Goal: Task Accomplishment & Management: Complete application form

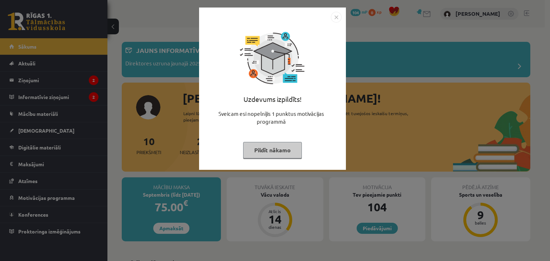
click at [394, 141] on div "Uzdevums izpildīts! Sveicam esi nopelnījis 1 punktus motivācijas programmā Pild…" at bounding box center [275, 130] width 550 height 261
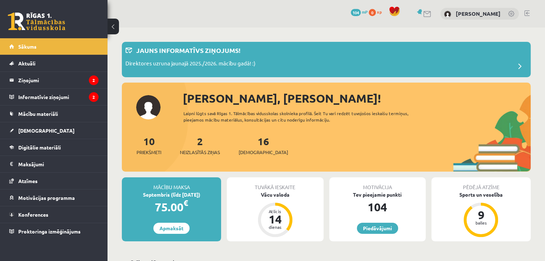
click at [299, 133] on div "Sveiks, Ivans! Laipni lūgts savā Rīgas 1. Tālmācības vidusskolas skolnieka prof…" at bounding box center [326, 131] width 409 height 82
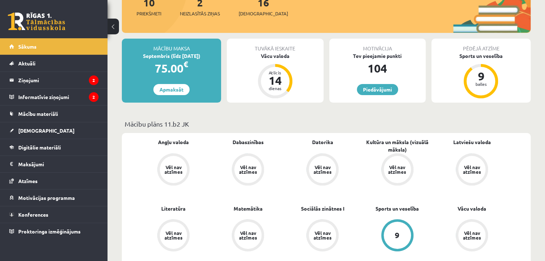
scroll to position [139, 0]
drag, startPoint x: 401, startPoint y: 165, endPoint x: 215, endPoint y: 157, distance: 186.8
click at [37, 133] on link "[DEMOGRAPHIC_DATA]" at bounding box center [53, 130] width 89 height 16
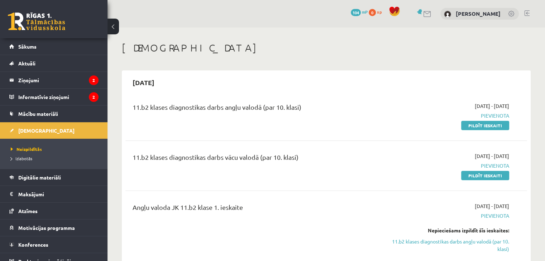
drag, startPoint x: 289, startPoint y: 129, endPoint x: 296, endPoint y: 63, distance: 67.0
drag, startPoint x: 486, startPoint y: 128, endPoint x: 297, endPoint y: 39, distance: 209.4
click at [486, 128] on link "Pildīt ieskaiti" at bounding box center [485, 125] width 48 height 9
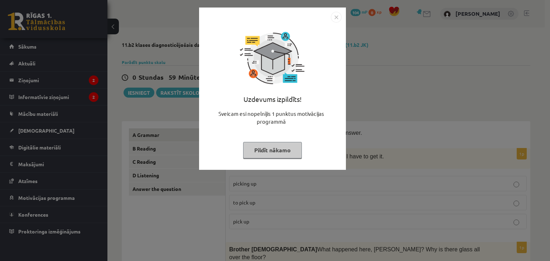
click at [337, 20] on img "Close" at bounding box center [336, 17] width 11 height 11
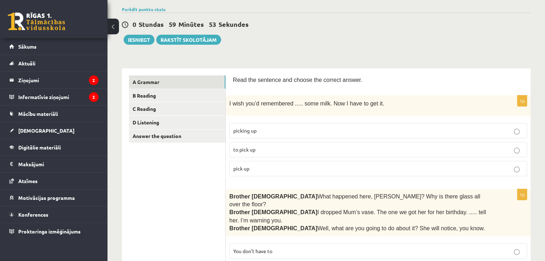
scroll to position [72, 0]
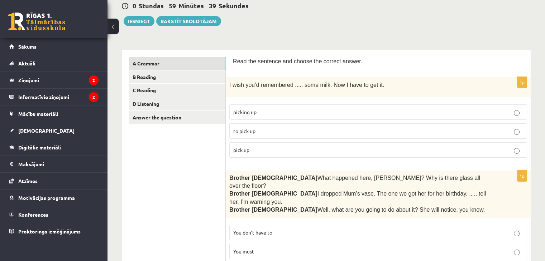
click at [275, 125] on label "to pick up" at bounding box center [378, 131] width 298 height 15
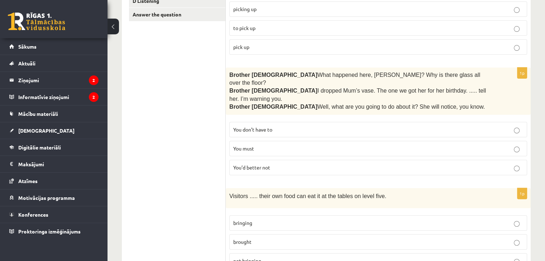
scroll to position [179, 0]
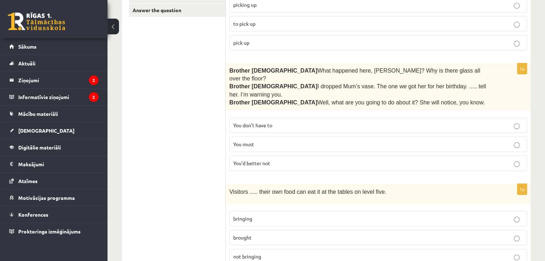
click at [303, 156] on label "You’d better not" at bounding box center [378, 163] width 298 height 15
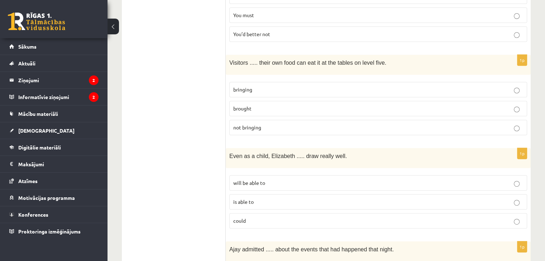
scroll to position [322, 0]
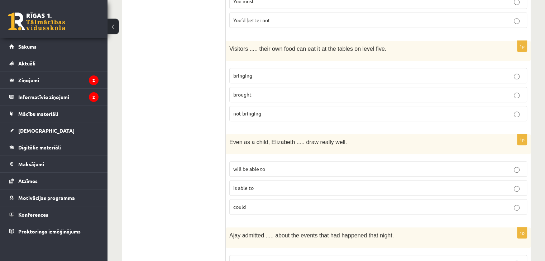
click at [255, 72] on p "bringing" at bounding box center [378, 76] width 290 height 8
click at [242, 91] on span "brought" at bounding box center [242, 94] width 18 height 6
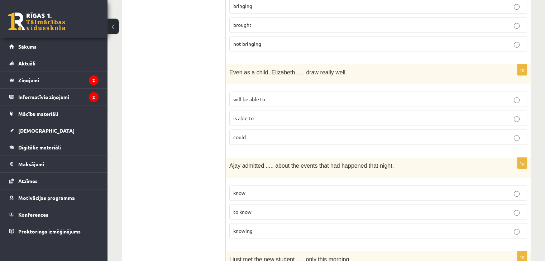
scroll to position [394, 0]
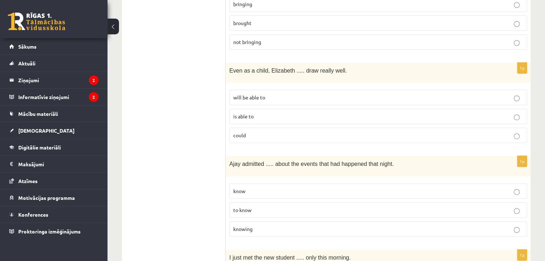
click at [255, 132] on p "could" at bounding box center [378, 136] width 290 height 8
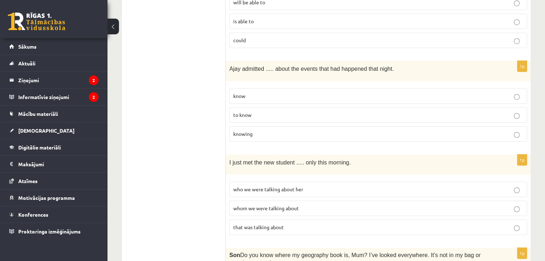
scroll to position [501, 0]
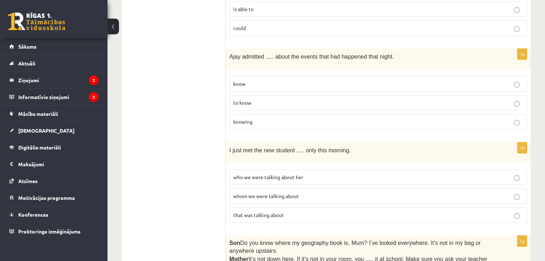
click at [255, 99] on p "to know" at bounding box center [378, 103] width 290 height 8
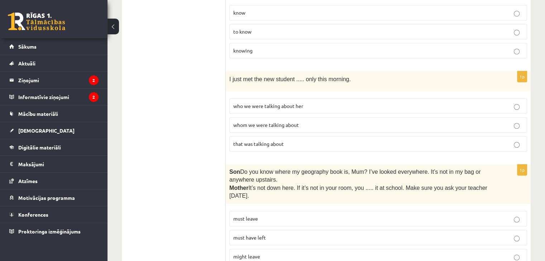
scroll to position [573, 0]
click at [259, 102] on span "who we were talking about her" at bounding box center [268, 105] width 70 height 6
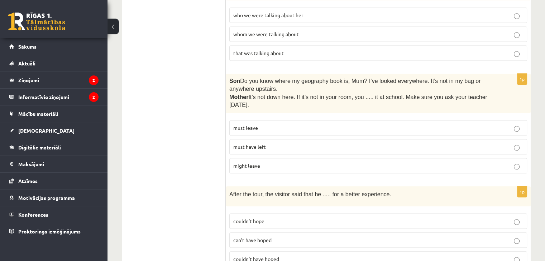
scroll to position [680, 0]
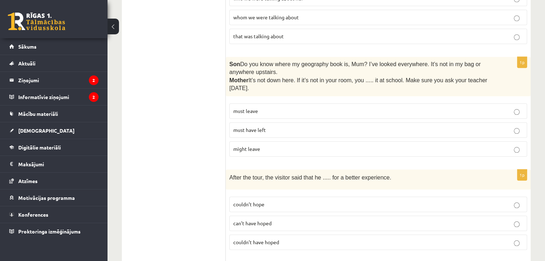
click at [258, 127] on span "must have left" at bounding box center [249, 130] width 33 height 6
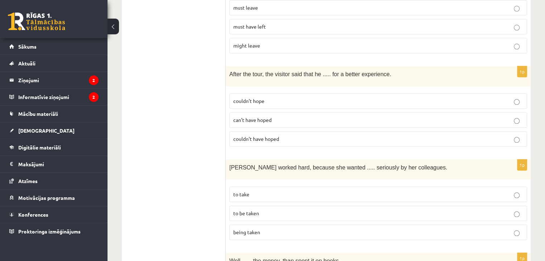
scroll to position [788, 0]
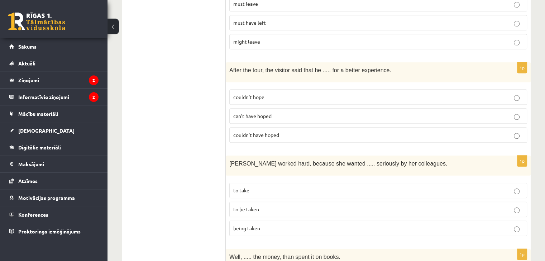
click at [440, 93] on p "couldn’t hope" at bounding box center [378, 97] width 290 height 8
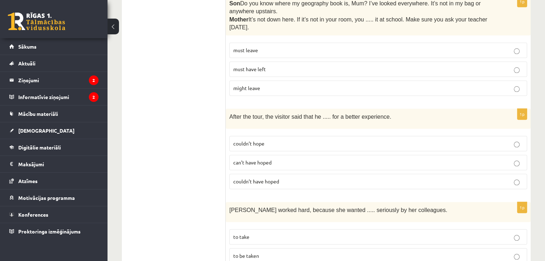
scroll to position [752, 0]
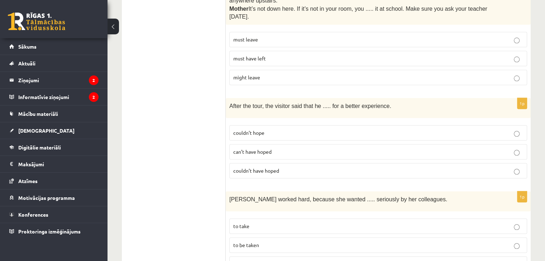
click at [250, 168] on span "couldn’t have hoped" at bounding box center [256, 171] width 46 height 6
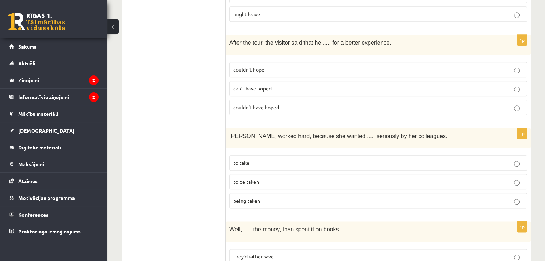
scroll to position [824, 0]
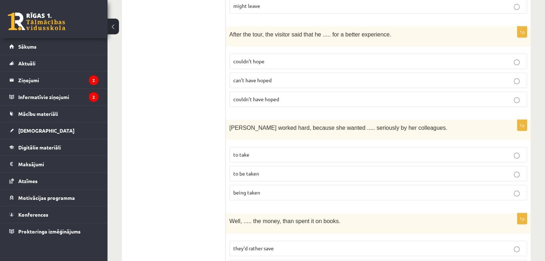
click at [271, 166] on label "to be taken" at bounding box center [378, 173] width 298 height 15
click at [388, 151] on p "to take" at bounding box center [378, 155] width 290 height 8
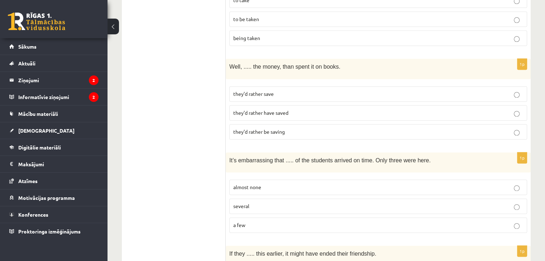
scroll to position [967, 0]
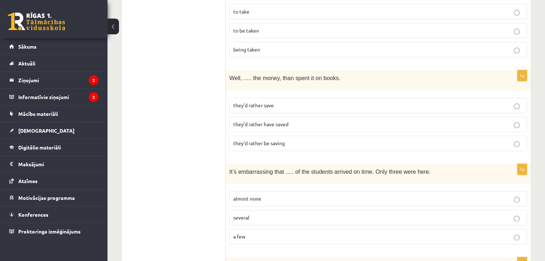
click at [290, 102] on p "they’d rather save" at bounding box center [378, 106] width 290 height 8
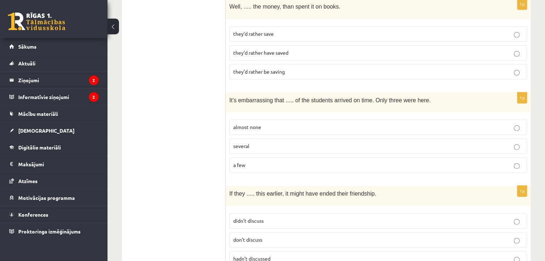
click at [261, 120] on label "almost none" at bounding box center [378, 127] width 298 height 15
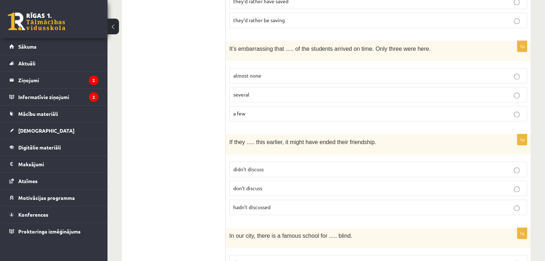
scroll to position [1146, 0]
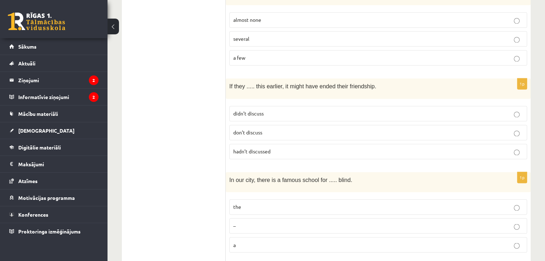
click at [251, 148] on span "hadn’t discussed" at bounding box center [251, 151] width 37 height 6
click at [284, 106] on label "didn’t discuss" at bounding box center [378, 113] width 298 height 15
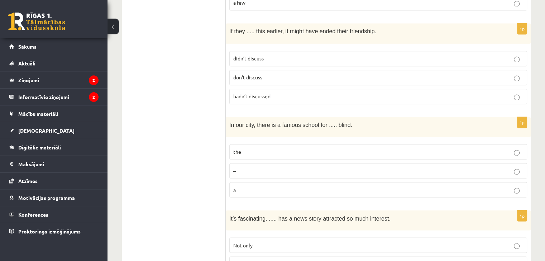
scroll to position [1218, 0]
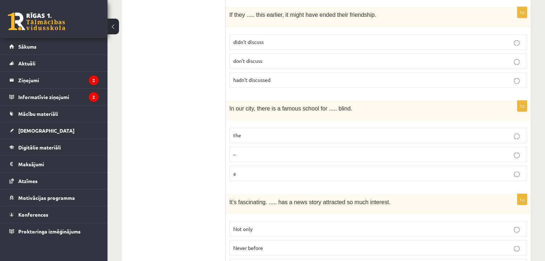
click at [270, 132] on p "the" at bounding box center [378, 136] width 290 height 8
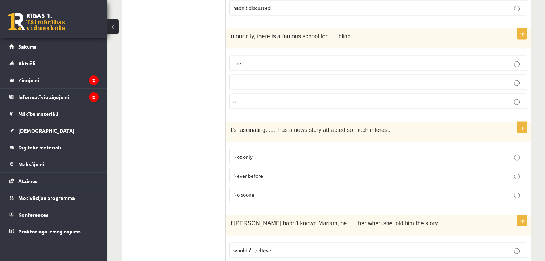
scroll to position [1302, 0]
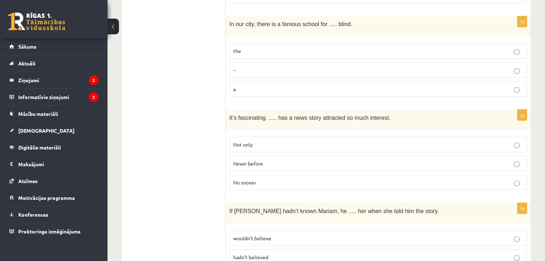
click at [245, 115] on span "It’s fascinating. ..... has a news story attracted so much interest." at bounding box center [309, 118] width 161 height 6
click at [248, 115] on span "It’s fascinating. ..... has a news story attracted so much interest." at bounding box center [309, 118] width 161 height 6
copy span "fascinating"
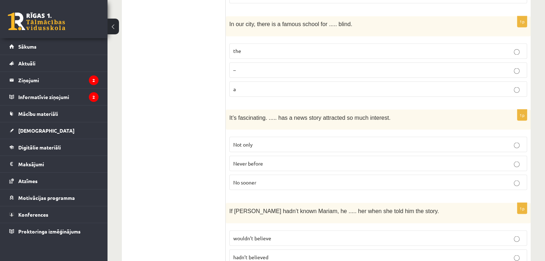
click at [255, 156] on label "Never before" at bounding box center [378, 163] width 298 height 15
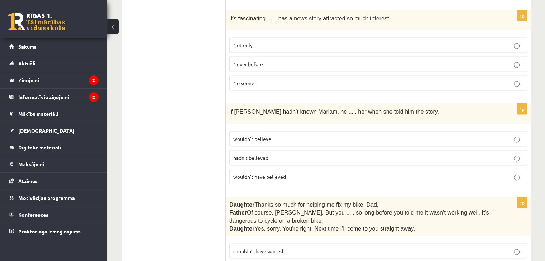
scroll to position [1410, 0]
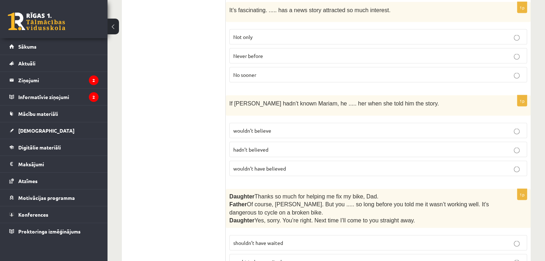
click at [287, 165] on p "wouldn’t have believed" at bounding box center [378, 169] width 290 height 8
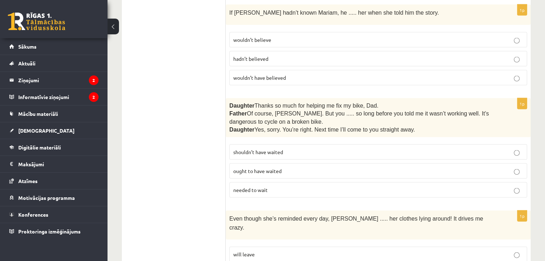
scroll to position [1517, 0]
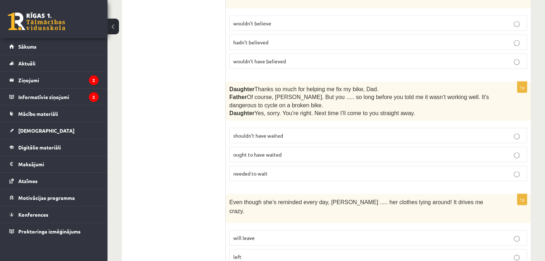
click at [310, 132] on p "shouldn’t have waited" at bounding box center [378, 136] width 290 height 8
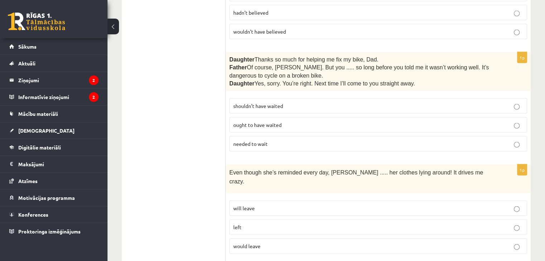
scroll to position [1589, 0]
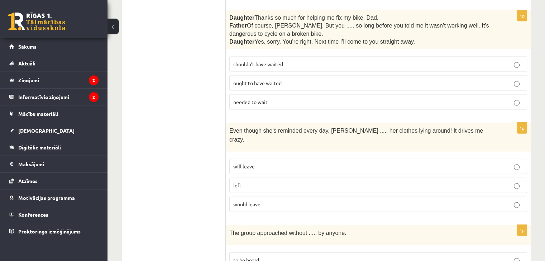
click at [264, 163] on p "will leave" at bounding box center [378, 167] width 290 height 8
click at [254, 128] on span "Even though she’s reminded every day, Cathy ..... her clothes lying around! It …" at bounding box center [356, 135] width 254 height 15
copy span "though"
click at [230, 128] on span "Even though she’s reminded every day, Cathy ..... her clothes lying around! It …" at bounding box center [356, 135] width 254 height 15
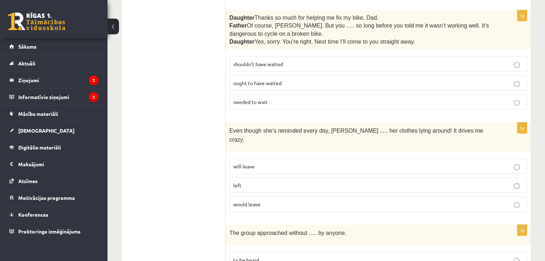
click at [256, 182] on p "left" at bounding box center [378, 186] width 290 height 8
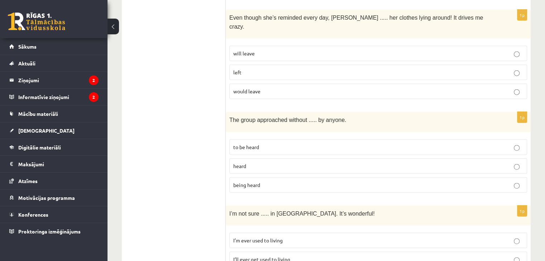
scroll to position [1732, 0]
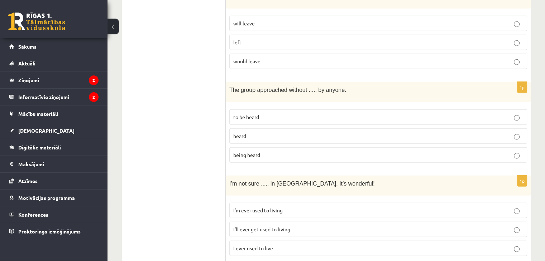
click at [254, 133] on p "heard" at bounding box center [378, 137] width 290 height 8
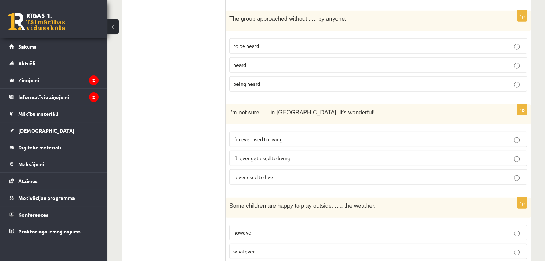
scroll to position [1804, 0]
click at [341, 150] on label "I’ll ever get used to living" at bounding box center [378, 157] width 298 height 15
click at [262, 248] on p "whatever" at bounding box center [378, 252] width 290 height 8
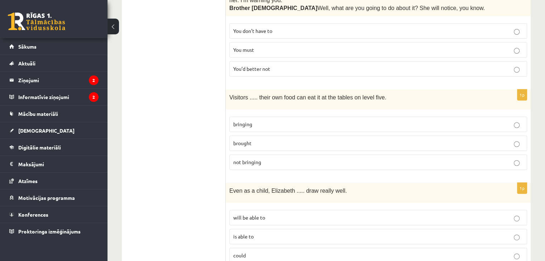
scroll to position [212, 0]
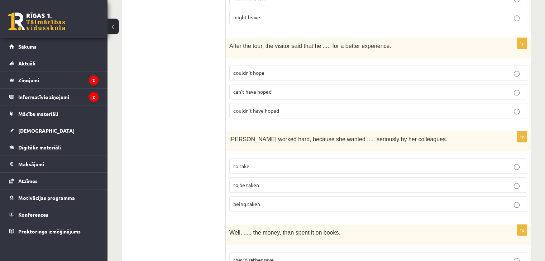
scroll to position [50, 0]
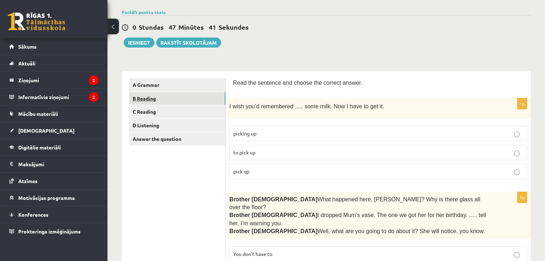
click at [159, 102] on link "B Reading" at bounding box center [177, 98] width 96 height 13
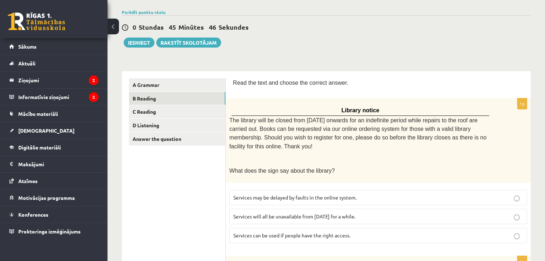
click at [289, 228] on label "Services can be used if people have the right access." at bounding box center [378, 235] width 298 height 15
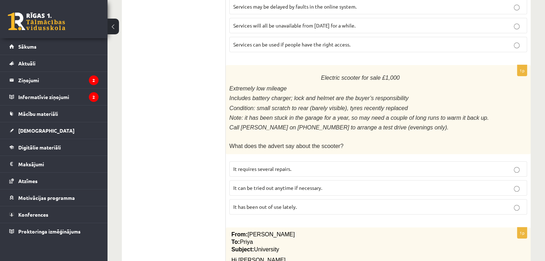
scroll to position [229, 0]
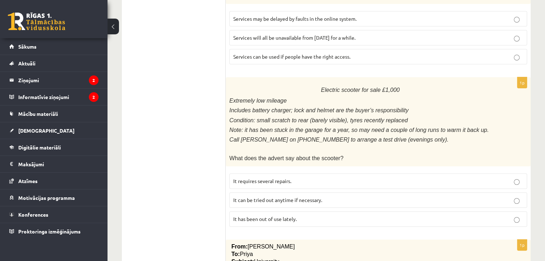
click at [264, 178] on span "It requires several repairs." at bounding box center [262, 181] width 58 height 6
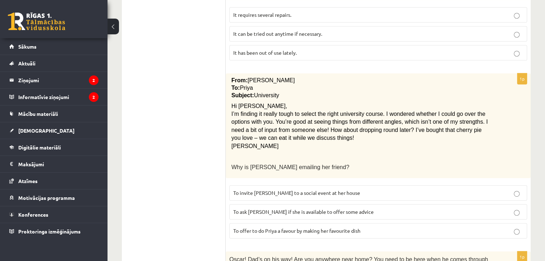
scroll to position [408, 0]
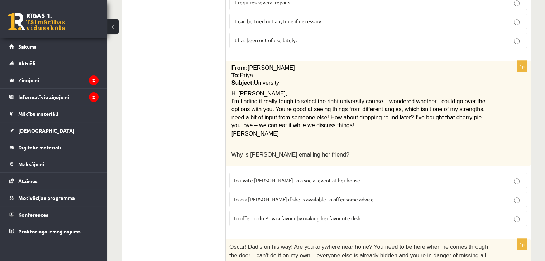
click at [297, 215] on span "To offer to do Priya a favour by making her favourite dish" at bounding box center [296, 218] width 127 height 6
click at [298, 196] on p "To ask Priya if she is available to offer some advice" at bounding box center [378, 200] width 290 height 8
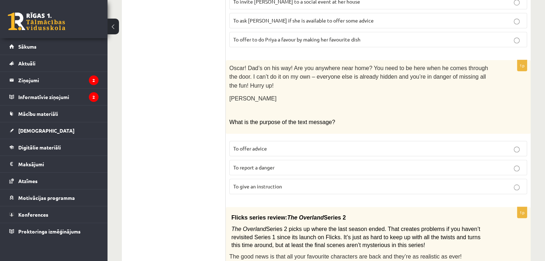
scroll to position [623, 0]
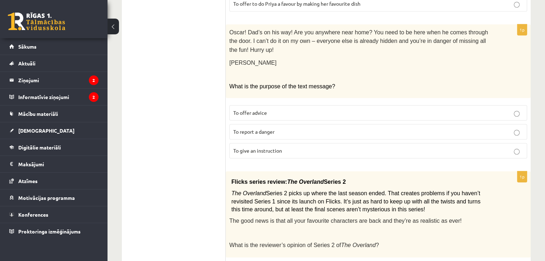
click at [313, 128] on p "To report a danger" at bounding box center [378, 132] width 290 height 8
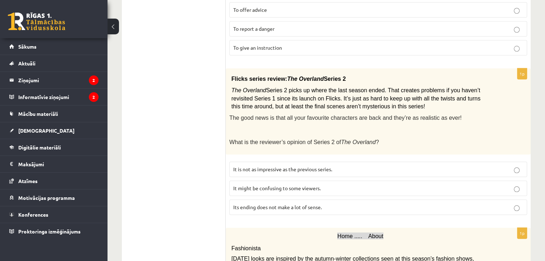
scroll to position [731, 0]
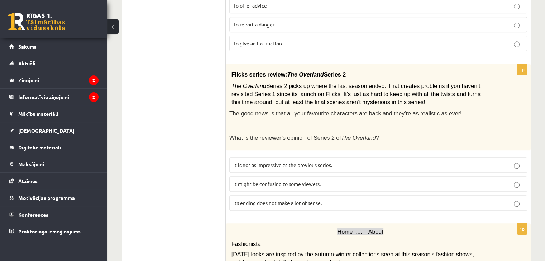
click at [292, 181] on span "It might be confusing to some viewers." at bounding box center [276, 184] width 87 height 6
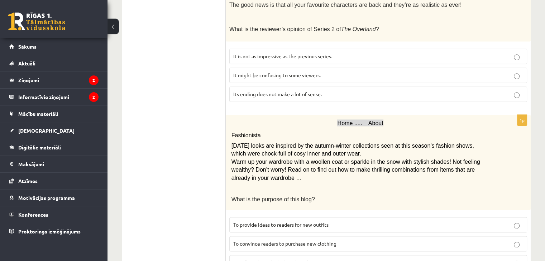
scroll to position [843, 0]
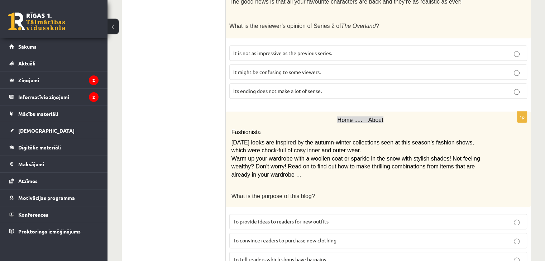
click at [331, 233] on label "To convince readers to purchase new clothing" at bounding box center [378, 240] width 298 height 15
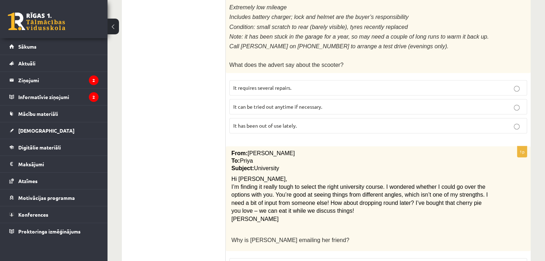
scroll to position [0, 0]
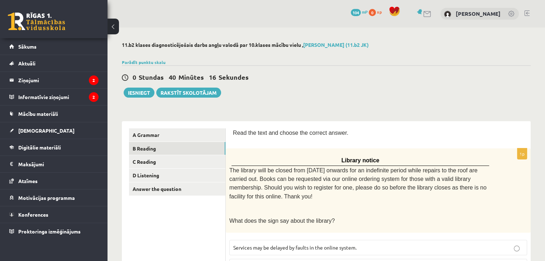
drag, startPoint x: 180, startPoint y: 197, endPoint x: 271, endPoint y: 66, distance: 158.8
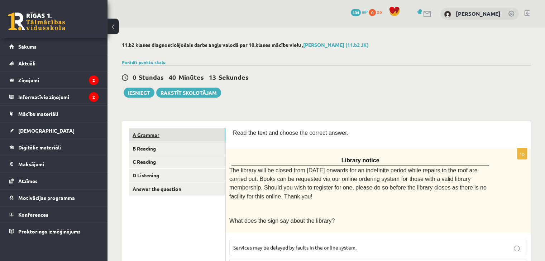
click at [183, 137] on link "A Grammar" at bounding box center [177, 135] width 96 height 13
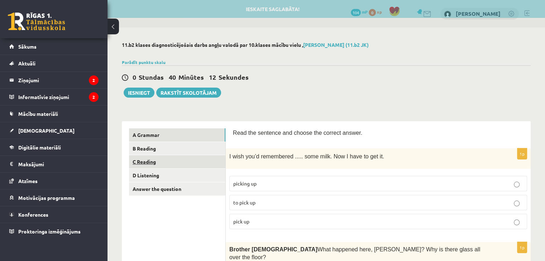
click at [176, 163] on link "C Reading" at bounding box center [177, 161] width 96 height 13
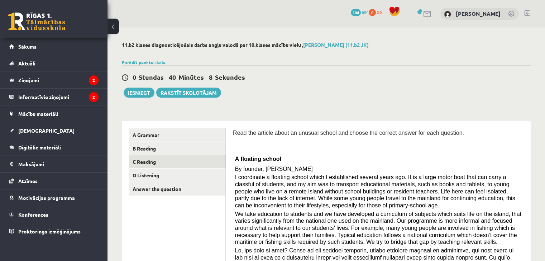
drag, startPoint x: 208, startPoint y: 83, endPoint x: 284, endPoint y: 131, distance: 89.5
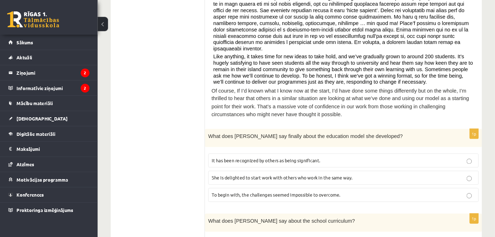
scroll to position [287, 0]
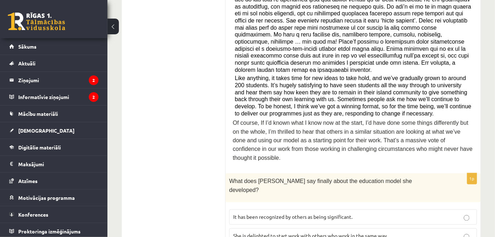
drag, startPoint x: 284, startPoint y: 152, endPoint x: 287, endPoint y: 148, distance: 4.6
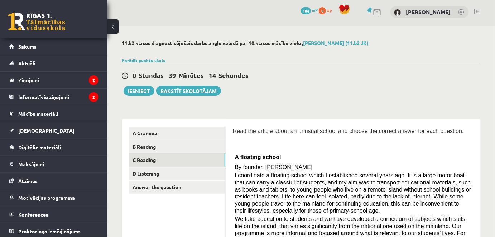
scroll to position [0, 0]
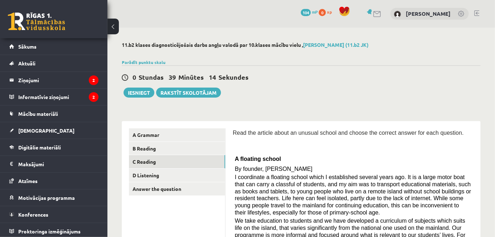
drag, startPoint x: 311, startPoint y: 128, endPoint x: 307, endPoint y: 103, distance: 25.1
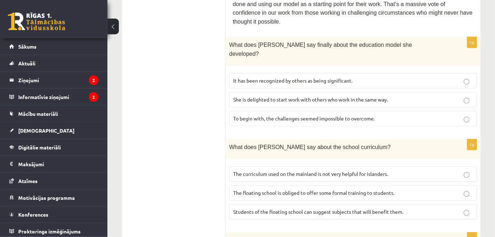
scroll to position [390, 0]
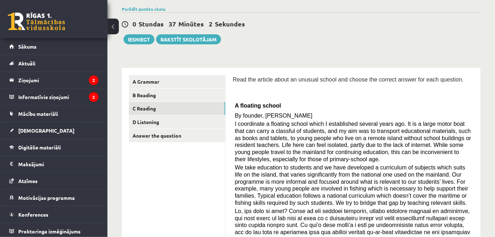
drag, startPoint x: 175, startPoint y: 88, endPoint x: 294, endPoint y: 115, distance: 121.4
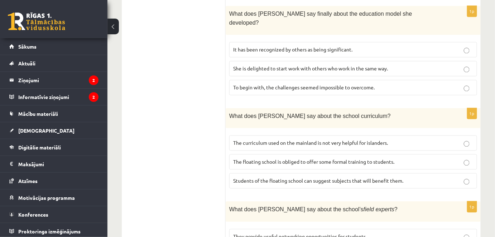
scroll to position [456, 0]
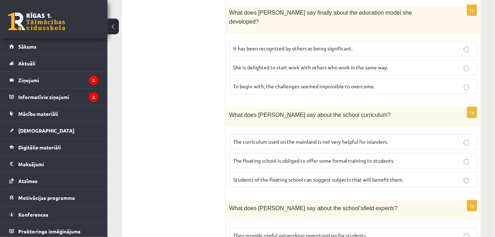
click at [322, 139] on span "The curriculum used on the mainland is not very helpful for islanders." at bounding box center [310, 142] width 155 height 6
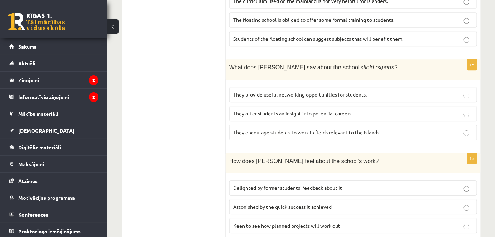
scroll to position [595, 0]
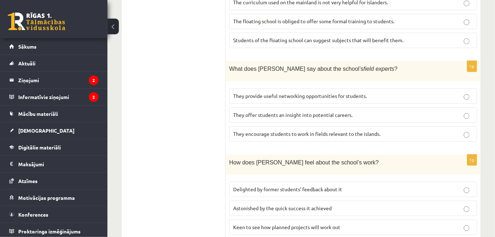
drag, startPoint x: 194, startPoint y: 113, endPoint x: 201, endPoint y: 95, distance: 19.1
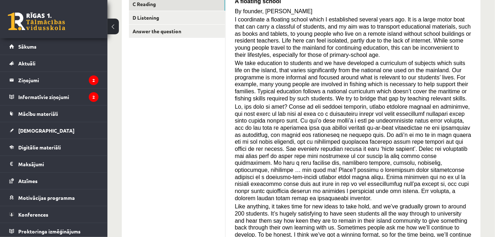
scroll to position [155, 0]
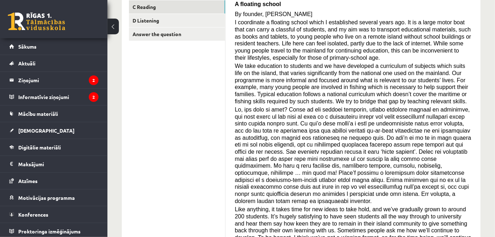
drag, startPoint x: 201, startPoint y: 95, endPoint x: 211, endPoint y: 71, distance: 25.9
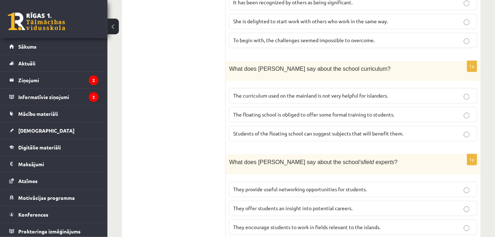
scroll to position [513, 0]
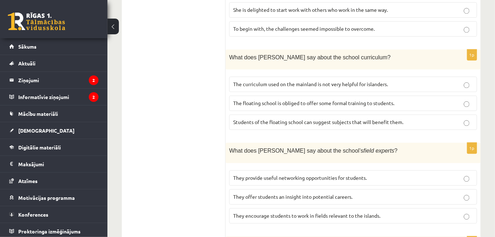
click at [315, 189] on label "They offer students an insight into potential careers." at bounding box center [353, 196] width 248 height 15
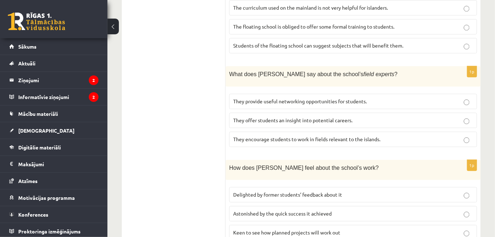
scroll to position [611, 0]
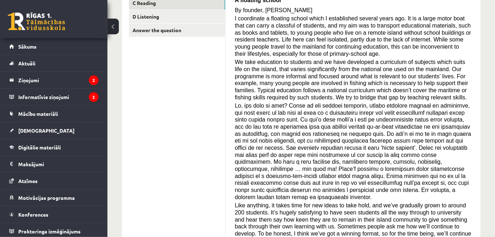
drag, startPoint x: 313, startPoint y: 127, endPoint x: 343, endPoint y: 125, distance: 29.8
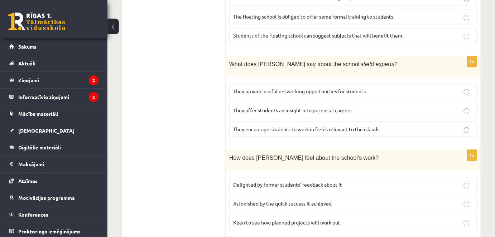
scroll to position [647, 0]
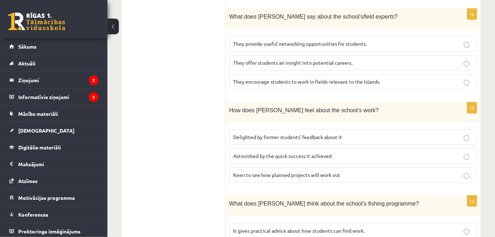
click at [319, 172] on p "Keen to see how planned projects will work out" at bounding box center [353, 176] width 240 height 8
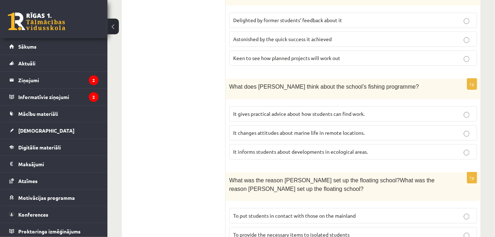
scroll to position [781, 0]
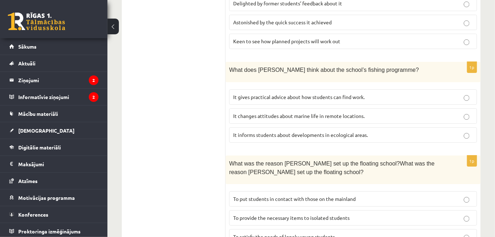
click at [354, 113] on span "It changes attitudes about marine life in remote locations." at bounding box center [298, 116] width 131 height 6
drag, startPoint x: 195, startPoint y: 100, endPoint x: 193, endPoint y: 108, distance: 8.0
click at [288, 131] on p "It informs students about developments in ecological areas." at bounding box center [353, 135] width 240 height 8
click at [314, 211] on label "To provide the necessary items to isolated students" at bounding box center [353, 218] width 248 height 15
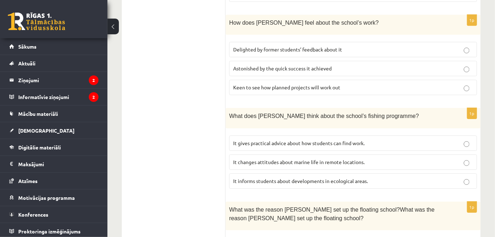
scroll to position [735, 0]
drag, startPoint x: 201, startPoint y: 179, endPoint x: 212, endPoint y: 176, distance: 11.1
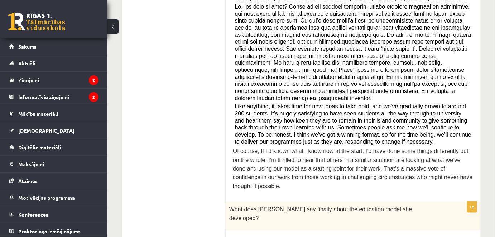
scroll to position [254, 0]
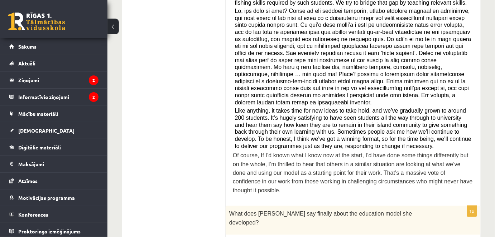
drag, startPoint x: 203, startPoint y: 183, endPoint x: 198, endPoint y: 143, distance: 40.9
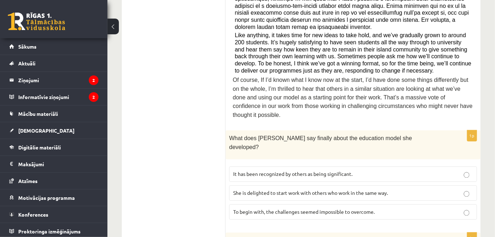
scroll to position [330, 0]
drag, startPoint x: 215, startPoint y: 109, endPoint x: 215, endPoint y: 116, distance: 7.2
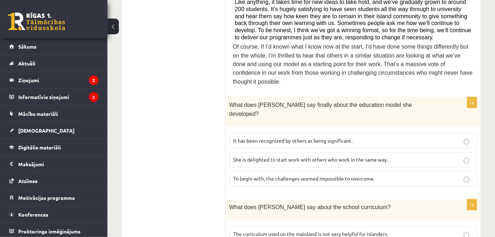
click at [292, 172] on label "To begin with, the challenges seemed impossible to overcome." at bounding box center [353, 179] width 248 height 15
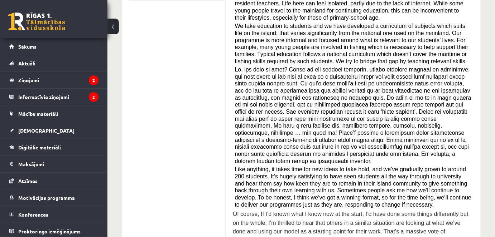
scroll to position [0, 0]
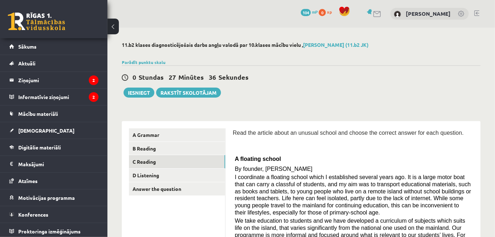
drag, startPoint x: 187, startPoint y: 123, endPoint x: 218, endPoint y: 123, distance: 30.8
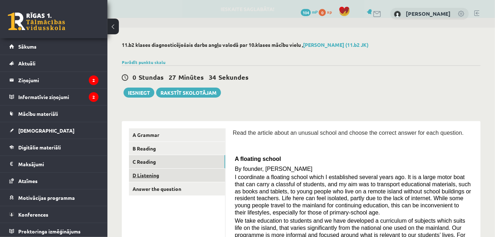
click at [190, 174] on link "D Listening" at bounding box center [177, 175] width 96 height 13
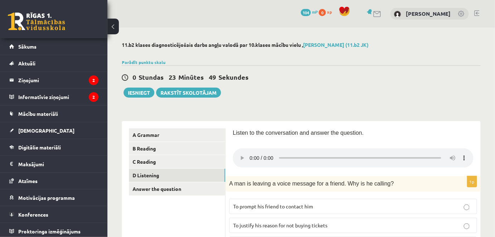
drag, startPoint x: 175, startPoint y: 83, endPoint x: 211, endPoint y: 69, distance: 38.5
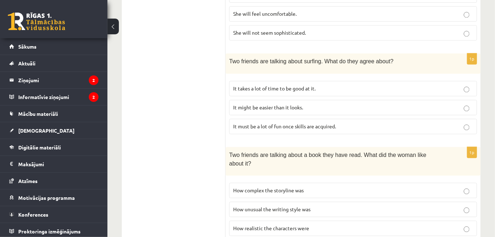
scroll to position [508, 0]
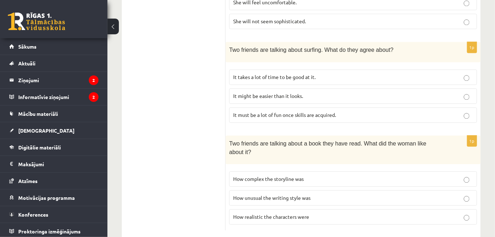
click at [283, 214] on span "How realistic the characters were" at bounding box center [271, 217] width 76 height 6
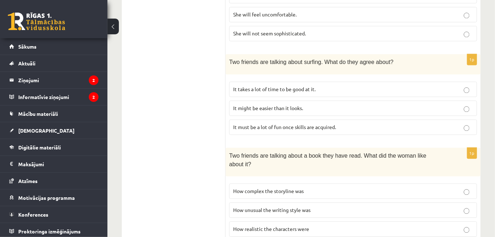
scroll to position [475, 0]
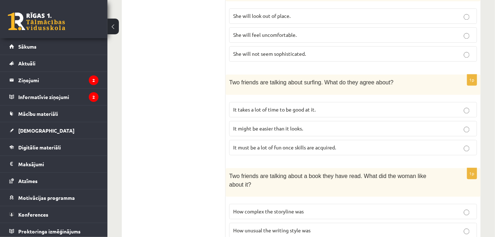
click at [289, 106] on span "It takes a lot of time to be good at it." at bounding box center [274, 109] width 82 height 6
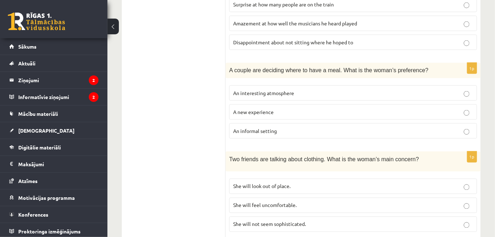
scroll to position [345, 0]
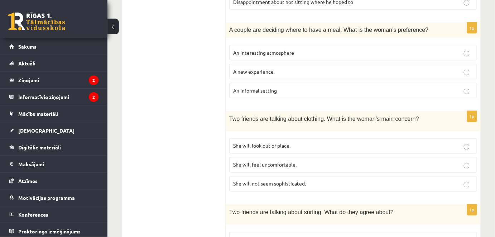
click at [285, 164] on span "She will feel uncomfortable." at bounding box center [264, 165] width 63 height 6
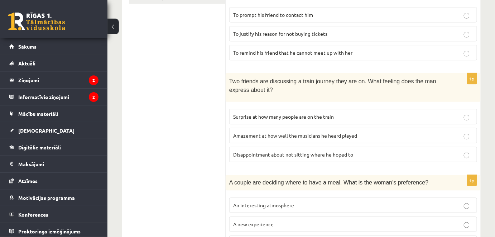
scroll to position [182, 0]
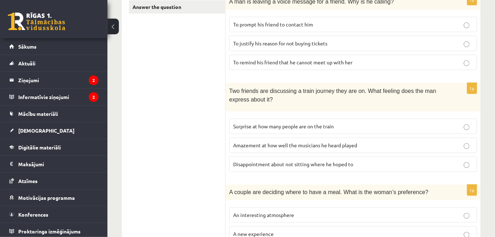
click at [284, 164] on span "Disappointment about not sitting where he hoped to" at bounding box center [293, 164] width 120 height 6
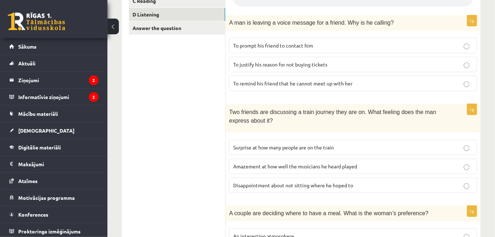
scroll to position [150, 0]
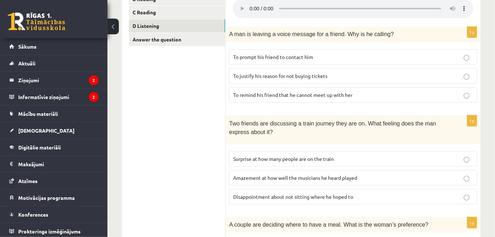
click at [285, 100] on label "To remind his friend that he cannot meet up with her" at bounding box center [353, 94] width 248 height 15
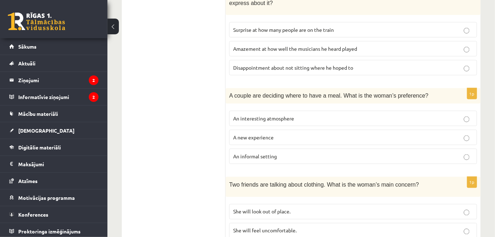
scroll to position [280, 0]
click at [276, 117] on span "An interesting atmosphere" at bounding box center [263, 118] width 61 height 6
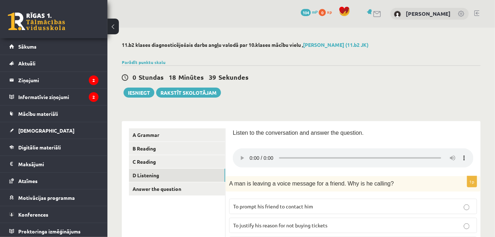
scroll to position [0, 0]
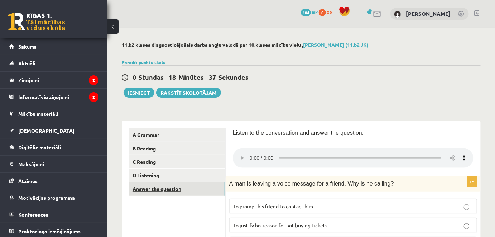
click at [197, 187] on link "Answer the question" at bounding box center [177, 189] width 96 height 13
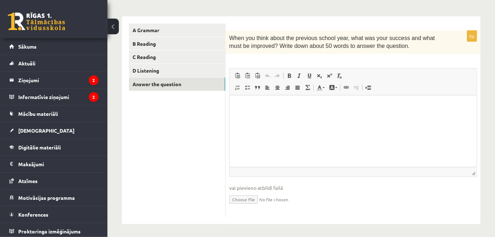
scroll to position [106, 0]
click at [284, 116] on html at bounding box center [352, 106] width 247 height 22
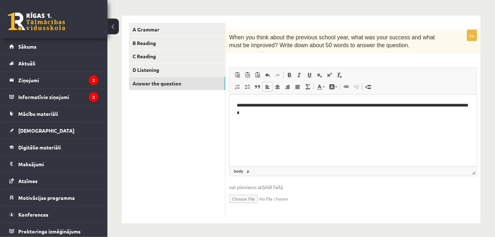
click at [360, 111] on p "**********" at bounding box center [352, 109] width 233 height 15
click at [357, 107] on p "**********" at bounding box center [352, 109] width 233 height 15
click at [360, 108] on p "**********" at bounding box center [352, 109] width 233 height 15
click at [353, 116] on html "**********" at bounding box center [352, 109] width 247 height 29
click at [445, 105] on p "**********" at bounding box center [352, 109] width 233 height 15
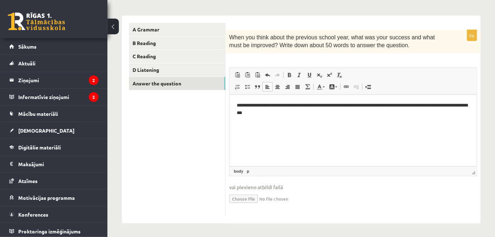
click at [306, 119] on html "**********" at bounding box center [352, 109] width 247 height 29
click at [394, 106] on p "**********" at bounding box center [352, 109] width 233 height 15
click at [362, 112] on p "**********" at bounding box center [352, 109] width 233 height 15
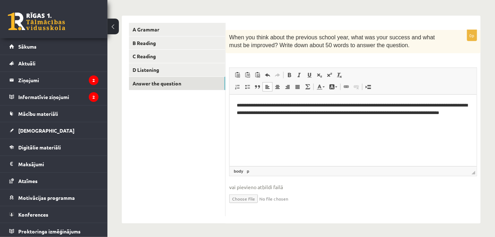
click at [255, 105] on p "**********" at bounding box center [352, 113] width 233 height 22
click at [280, 121] on p "**********" at bounding box center [352, 113] width 233 height 22
click at [250, 119] on p "**********" at bounding box center [352, 113] width 233 height 22
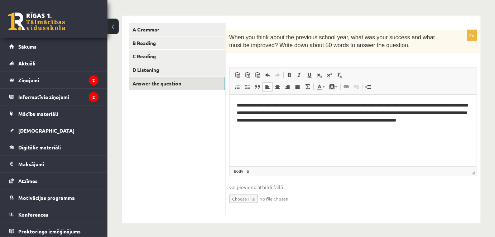
click at [261, 131] on p "**********" at bounding box center [352, 117] width 233 height 30
click at [239, 172] on link "body" at bounding box center [238, 171] width 12 height 6
click at [240, 172] on link "body" at bounding box center [238, 171] width 12 height 6
click at [248, 172] on link "p" at bounding box center [247, 171] width 5 height 6
click at [263, 121] on p "**********" at bounding box center [352, 117] width 233 height 30
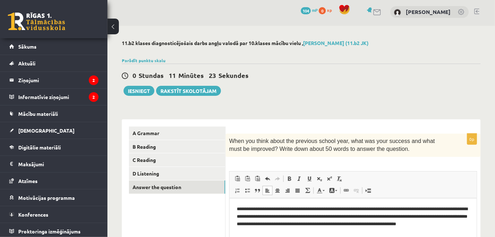
scroll to position [0, 0]
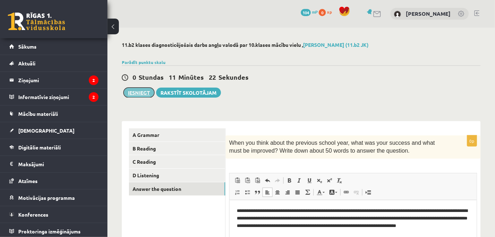
click at [142, 92] on button "Iesniegt" at bounding box center [139, 93] width 31 height 10
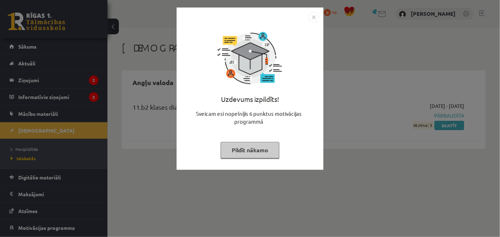
click at [312, 21] on img "Close" at bounding box center [313, 17] width 11 height 11
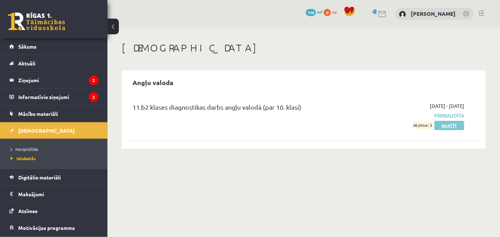
click at [455, 127] on link "Skatīt" at bounding box center [449, 125] width 30 height 9
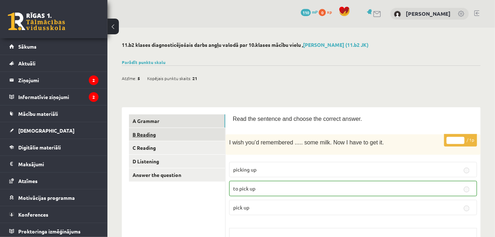
drag, startPoint x: 202, startPoint y: 122, endPoint x: 152, endPoint y: 130, distance: 49.9
click at [143, 134] on link "B Reading" at bounding box center [177, 134] width 96 height 13
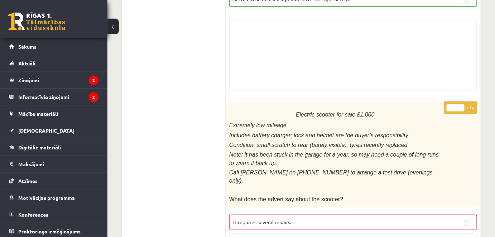
scroll to position [326, 0]
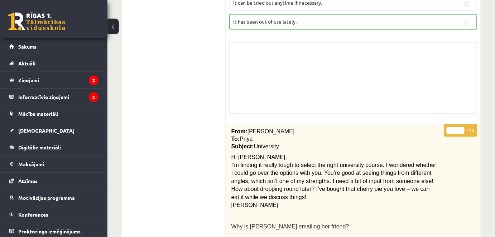
drag, startPoint x: 187, startPoint y: 151, endPoint x: 202, endPoint y: 165, distance: 20.8
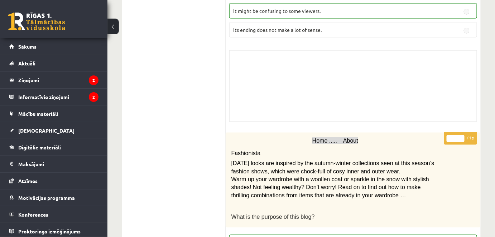
scroll to position [1335, 0]
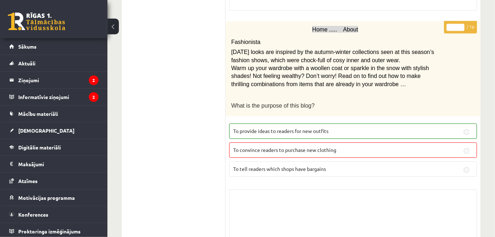
drag, startPoint x: 220, startPoint y: 110, endPoint x: 212, endPoint y: 162, distance: 53.3
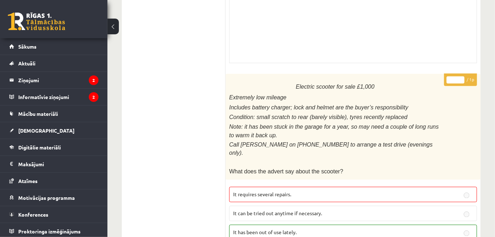
scroll to position [0, 0]
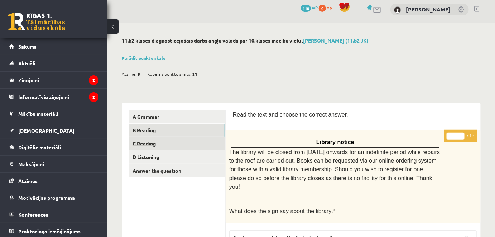
drag, startPoint x: 196, startPoint y: 109, endPoint x: 150, endPoint y: 138, distance: 54.1
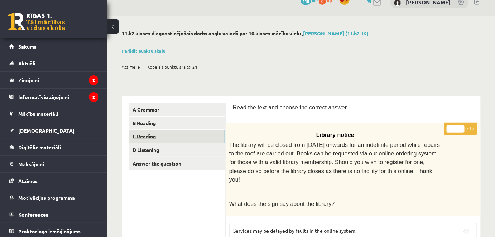
click at [150, 137] on link "C Reading" at bounding box center [177, 136] width 96 height 13
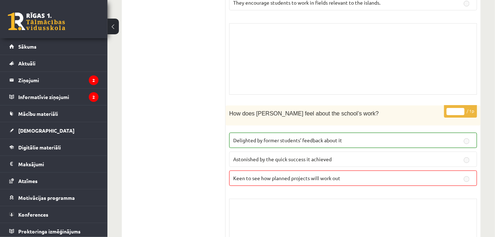
scroll to position [878, 0]
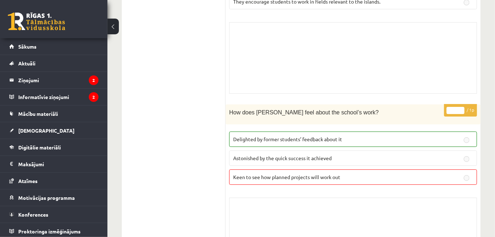
drag, startPoint x: 190, startPoint y: 76, endPoint x: 192, endPoint y: 86, distance: 9.8
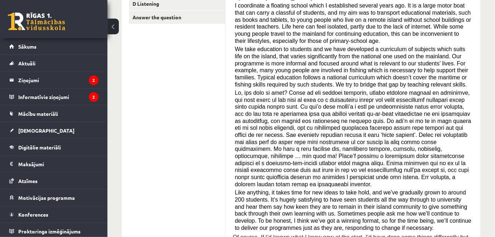
scroll to position [0, 0]
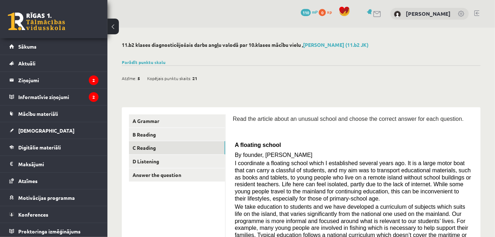
drag, startPoint x: 184, startPoint y: 80, endPoint x: 193, endPoint y: 97, distance: 19.4
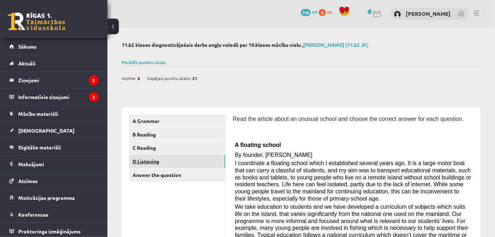
click at [163, 158] on link "D Listening" at bounding box center [177, 161] width 96 height 13
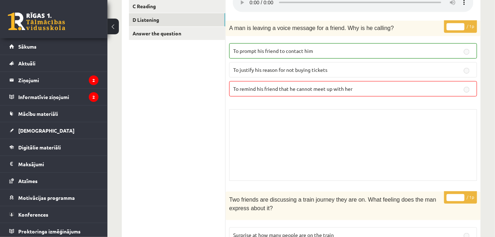
scroll to position [141, 0]
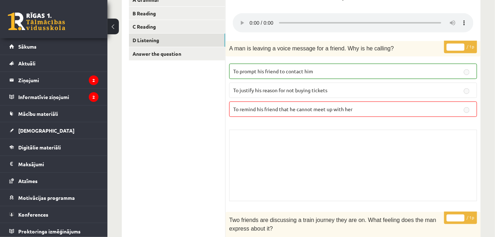
drag, startPoint x: 206, startPoint y: 100, endPoint x: 207, endPoint y: 91, distance: 9.3
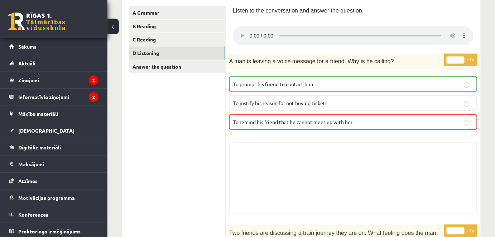
scroll to position [56, 0]
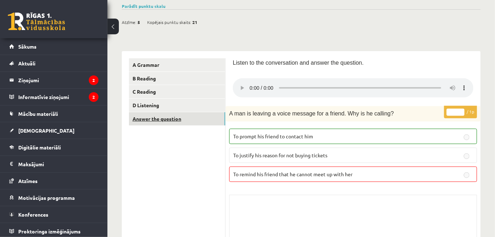
click at [187, 119] on link "Answer the question" at bounding box center [177, 118] width 96 height 13
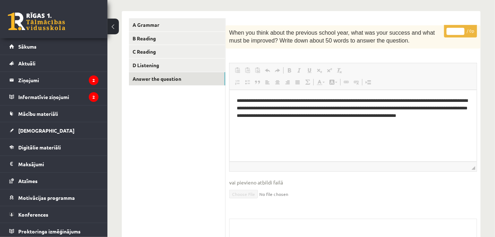
scroll to position [11, 0]
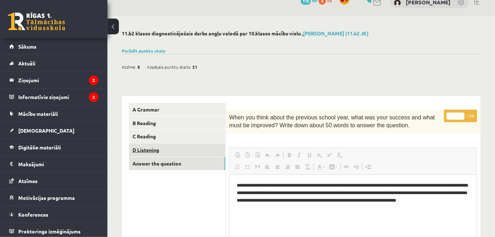
click at [196, 150] on link "D Listening" at bounding box center [177, 150] width 96 height 13
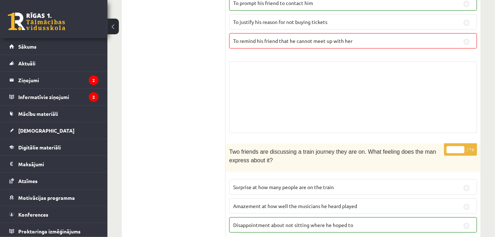
scroll to position [0, 0]
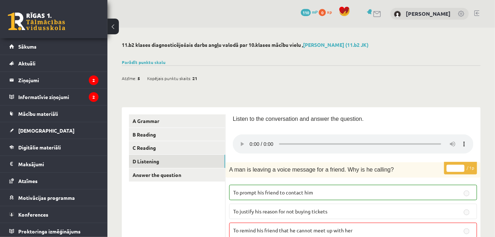
drag, startPoint x: 205, startPoint y: 143, endPoint x: 185, endPoint y: 88, distance: 58.0
click at [162, 172] on link "Answer the question" at bounding box center [177, 175] width 96 height 13
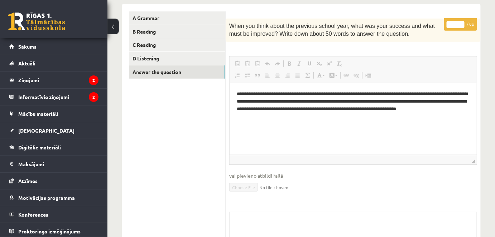
click at [264, 127] on html "**********" at bounding box center [352, 105] width 247 height 44
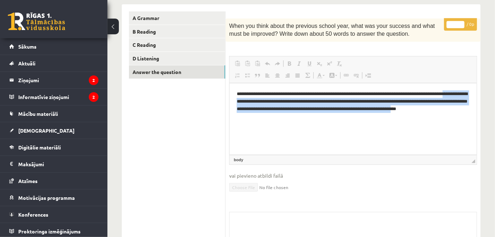
drag, startPoint x: 228, startPoint y: 115, endPoint x: 233, endPoint y: 99, distance: 16.5
click at [233, 98] on html "**********" at bounding box center [352, 105] width 247 height 44
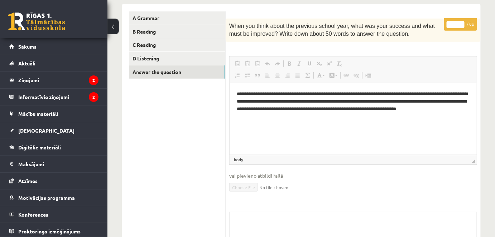
click at [271, 124] on html "**********" at bounding box center [352, 105] width 247 height 44
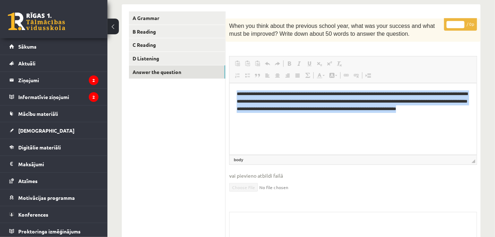
drag, startPoint x: 269, startPoint y: 123, endPoint x: 232, endPoint y: 95, distance: 46.3
click at [232, 95] on html "**********" at bounding box center [352, 105] width 247 height 44
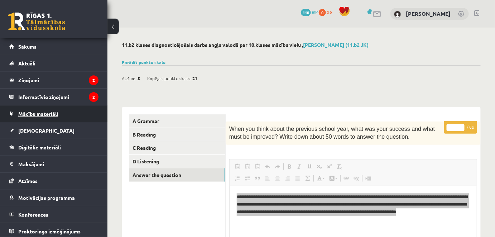
click at [56, 119] on link "Mācību materiāli" at bounding box center [53, 114] width 89 height 16
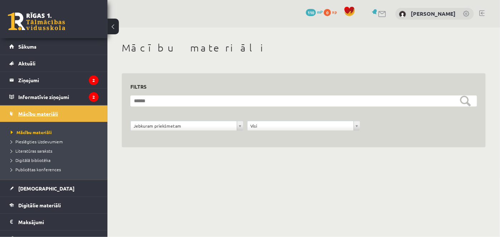
click at [56, 119] on link "Mācību materiāli" at bounding box center [53, 114] width 89 height 16
click at [38, 186] on span "[DEMOGRAPHIC_DATA]" at bounding box center [46, 189] width 56 height 6
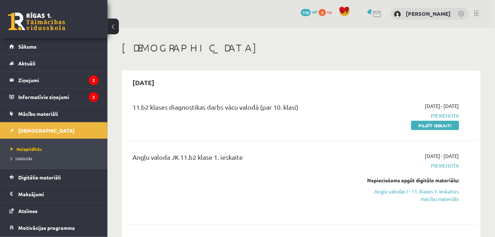
scroll to position [32, 0]
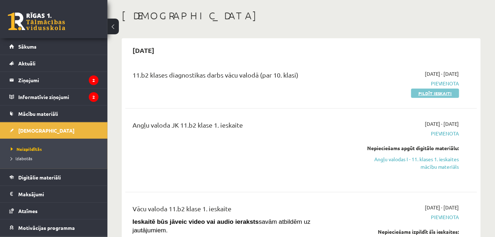
click at [421, 92] on link "Pildīt ieskaiti" at bounding box center [435, 93] width 48 height 9
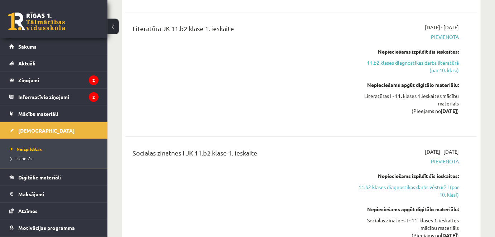
scroll to position [626, 0]
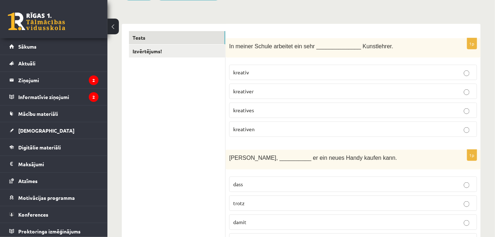
scroll to position [65, 0]
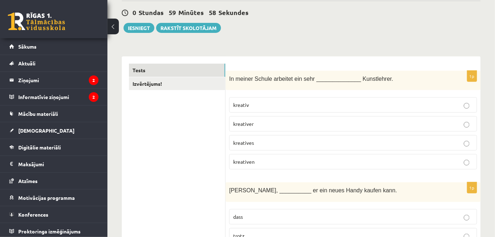
click at [269, 120] on p "kreativer" at bounding box center [353, 124] width 240 height 8
click at [269, 105] on p "kreativ" at bounding box center [353, 105] width 240 height 8
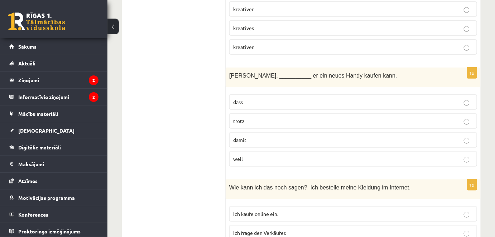
scroll to position [195, 0]
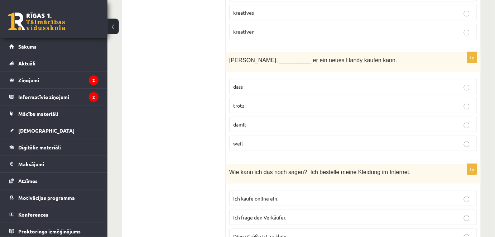
click at [278, 126] on p "damit" at bounding box center [353, 125] width 240 height 8
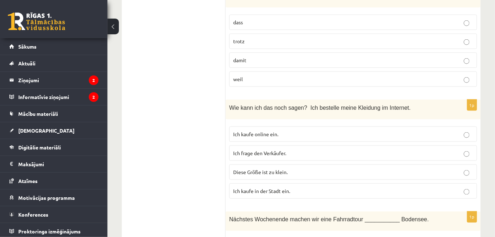
scroll to position [260, 0]
drag, startPoint x: 277, startPoint y: 146, endPoint x: 282, endPoint y: 136, distance: 11.4
click at [276, 146] on label "Ich frage den Verkäufer." at bounding box center [353, 152] width 248 height 15
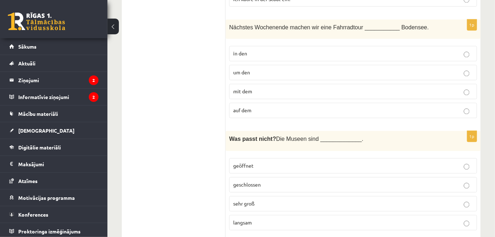
scroll to position [456, 0]
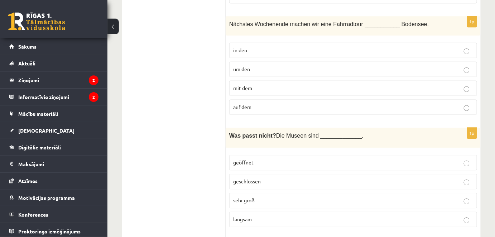
click at [280, 135] on span "Die Museen sind _____________." at bounding box center [319, 136] width 87 height 6
click at [285, 96] on fieldset "in den um den mit dem auf dem" at bounding box center [353, 78] width 248 height 78
click at [311, 193] on label "sehr groß" at bounding box center [353, 200] width 248 height 15
click at [334, 66] on p "um den" at bounding box center [353, 70] width 240 height 8
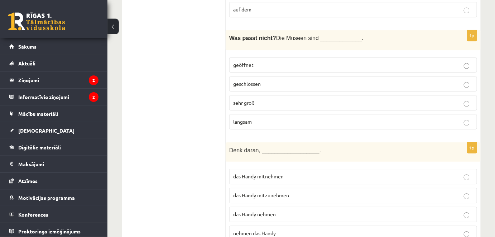
click at [342, 173] on p "das Handy mitnehmen" at bounding box center [353, 177] width 240 height 8
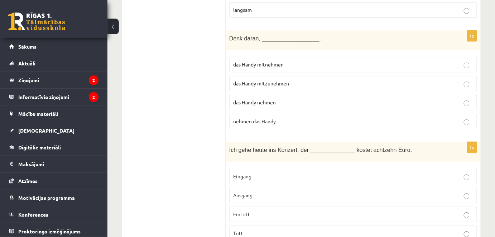
scroll to position [748, 0]
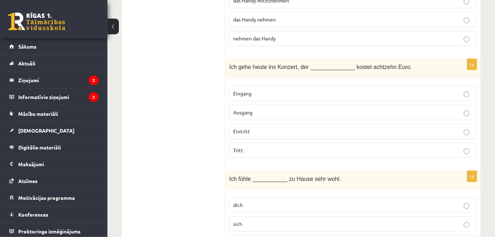
click at [336, 143] on label "Tritt" at bounding box center [353, 150] width 248 height 15
click at [387, 203] on label "dich" at bounding box center [353, 205] width 248 height 15
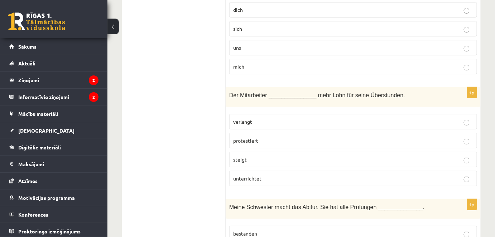
click at [332, 152] on label "steigt" at bounding box center [353, 159] width 248 height 15
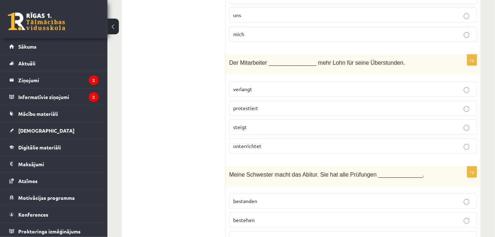
click at [348, 198] on p "bestanden" at bounding box center [353, 202] width 240 height 8
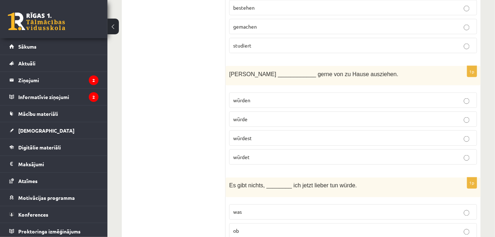
scroll to position [1204, 0]
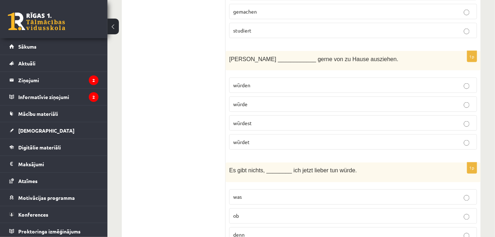
click at [352, 103] on fieldset "würden würde würdest würdet" at bounding box center [353, 113] width 248 height 78
click at [390, 228] on label "denn" at bounding box center [353, 235] width 248 height 15
click at [361, 101] on label "würde" at bounding box center [353, 104] width 248 height 15
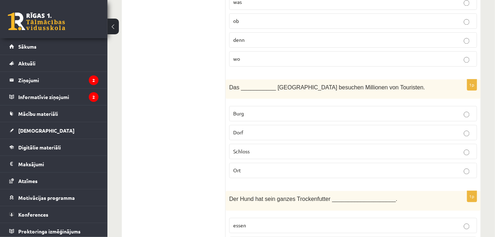
click at [367, 148] on p "Schloss" at bounding box center [353, 152] width 240 height 8
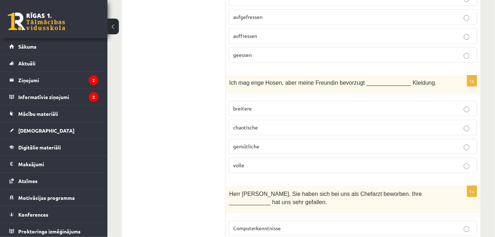
click at [367, 140] on label "gemütliche" at bounding box center [353, 146] width 248 height 15
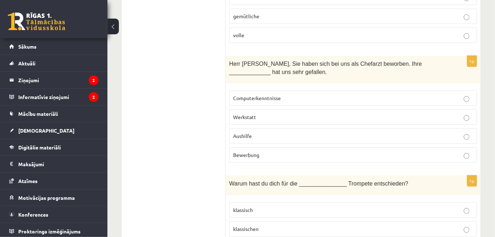
click at [367, 151] on p "Bewerbung" at bounding box center [353, 155] width 240 height 8
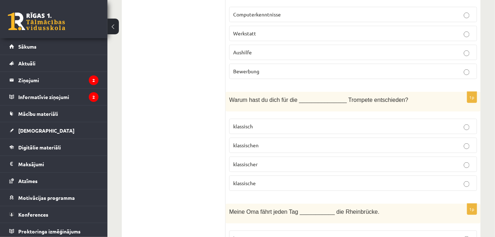
scroll to position [1921, 0]
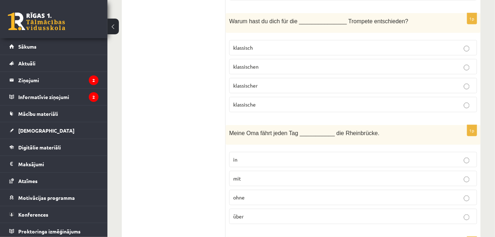
click at [366, 101] on p "klassische" at bounding box center [353, 105] width 240 height 8
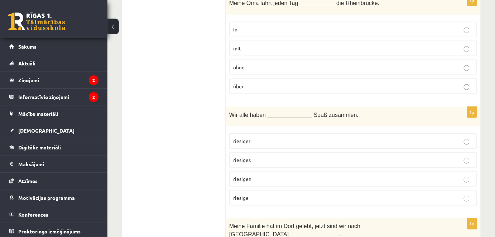
click at [368, 111] on p "Wir alle haben ______________ Spaß zusammen." at bounding box center [335, 115] width 212 height 8
drag, startPoint x: 372, startPoint y: 49, endPoint x: 380, endPoint y: 90, distance: 42.1
click at [372, 64] on p "ohne" at bounding box center [353, 68] width 240 height 8
click at [394, 172] on label "riesigen" at bounding box center [353, 179] width 248 height 15
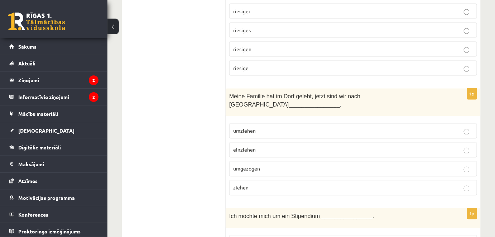
click at [369, 146] on p "einziehen" at bounding box center [353, 150] width 240 height 8
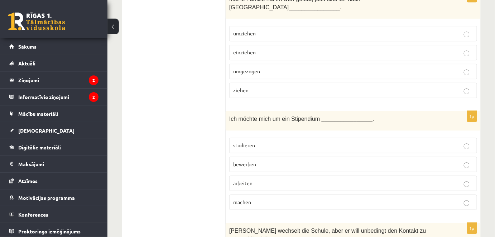
click at [367, 157] on label "bewerben" at bounding box center [353, 164] width 248 height 15
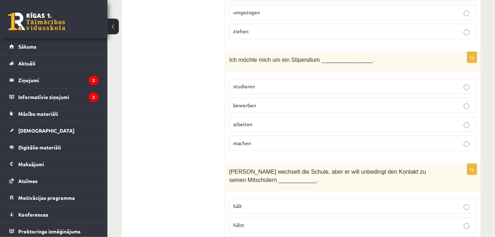
scroll to position [2474, 0]
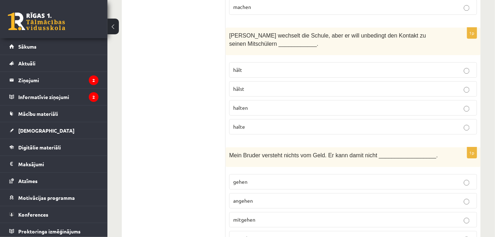
click at [364, 148] on div "Mein Bruder versteht nichts vom Geld. Er kann damit nicht __________________." at bounding box center [353, 158] width 255 height 20
drag, startPoint x: 392, startPoint y: 9, endPoint x: 393, endPoint y: 27, distance: 17.6
click at [392, 33] on span "Mathias wechselt die Schule, aber er will unbedingt den Kontakt zu seinen Mitsc…" at bounding box center [327, 40] width 197 height 14
click at [403, 81] on label "hälst" at bounding box center [353, 88] width 248 height 15
click at [404, 153] on span "Mein Bruder versteht nichts vom Geld. Er kann damit nicht __________________." at bounding box center [333, 156] width 209 height 6
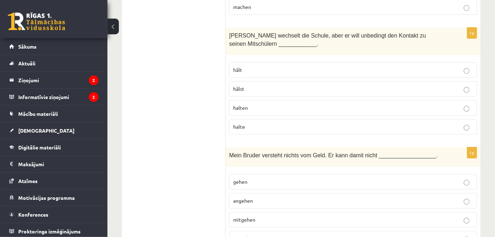
click at [405, 171] on fieldset "gehen angehen mitgehen umgehen" at bounding box center [353, 210] width 248 height 78
click at [396, 183] on fieldset "gehen angehen mitgehen umgehen" at bounding box center [353, 210] width 248 height 78
click at [379, 178] on p "gehen" at bounding box center [353, 182] width 240 height 8
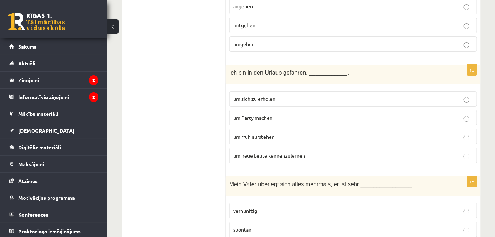
scroll to position [2669, 0]
click at [358, 133] on p "um früh aufstehen" at bounding box center [353, 137] width 240 height 8
click at [393, 176] on div "Mein Vater überlegt sich alles mehrmals, er ist sehr ________________." at bounding box center [353, 186] width 255 height 20
drag, startPoint x: 408, startPoint y: 187, endPoint x: 374, endPoint y: 139, distance: 58.8
click at [408, 203] on label "vernünftig" at bounding box center [353, 210] width 248 height 15
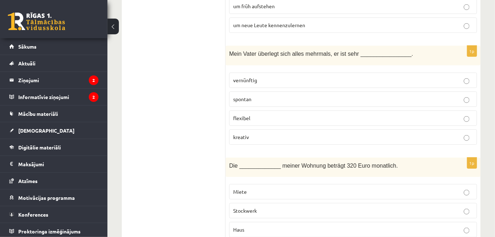
click at [371, 188] on p "Miete" at bounding box center [353, 192] width 240 height 8
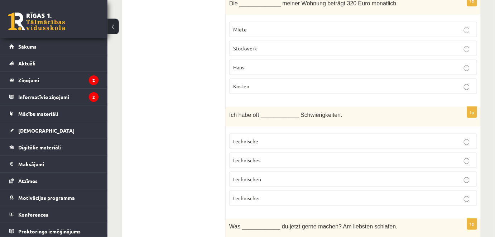
click at [401, 195] on p "technischer" at bounding box center [353, 199] width 240 height 8
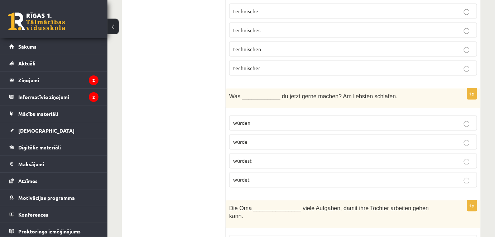
click at [398, 177] on p "würdet" at bounding box center [353, 181] width 240 height 8
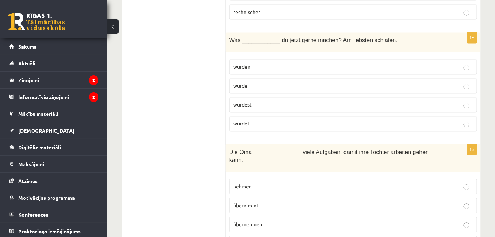
click at [395, 183] on p "nehmen" at bounding box center [353, 187] width 240 height 8
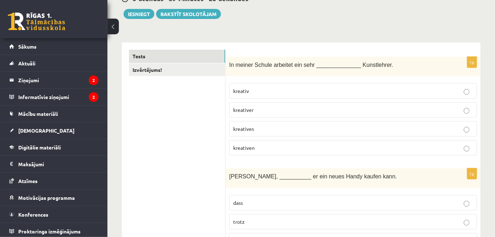
scroll to position [0, 0]
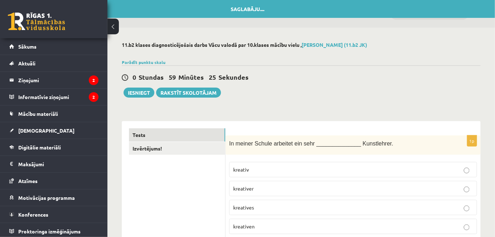
drag, startPoint x: 193, startPoint y: -21, endPoint x: 179, endPoint y: 160, distance: 181.0
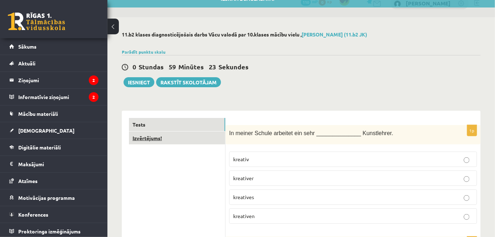
click at [180, 137] on link "Izvērtējums!" at bounding box center [177, 138] width 96 height 13
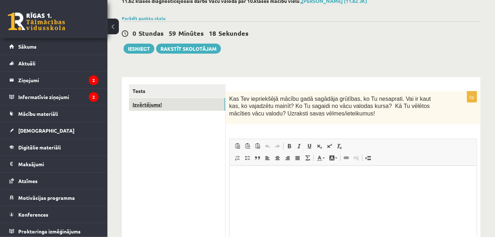
scroll to position [0, 0]
click at [138, 45] on button "Iesniegt" at bounding box center [139, 49] width 31 height 10
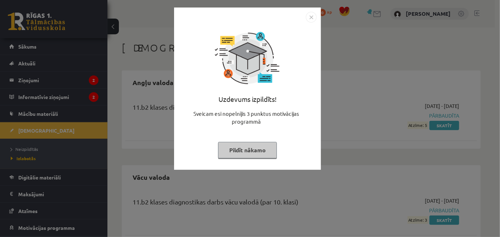
click at [312, 17] on img "Close" at bounding box center [311, 17] width 11 height 11
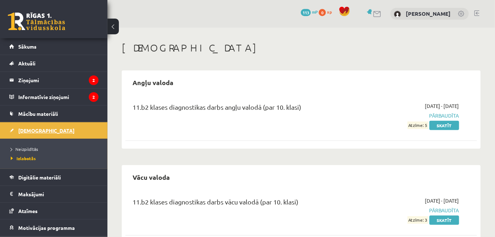
click at [25, 129] on span "[DEMOGRAPHIC_DATA]" at bounding box center [46, 130] width 56 height 6
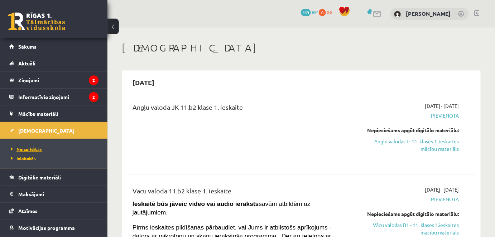
click at [34, 149] on span "Neizpildītās" at bounding box center [26, 149] width 31 height 6
click at [24, 156] on span "Izlabotās" at bounding box center [21, 159] width 21 height 6
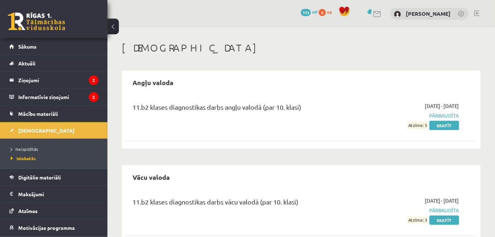
click at [26, 150] on span "Neizpildītās" at bounding box center [24, 149] width 27 height 6
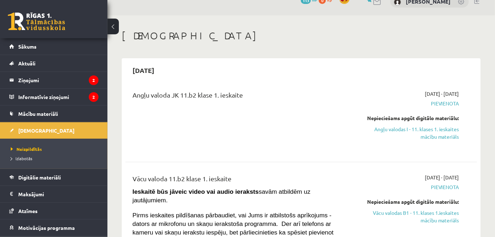
scroll to position [32, 0]
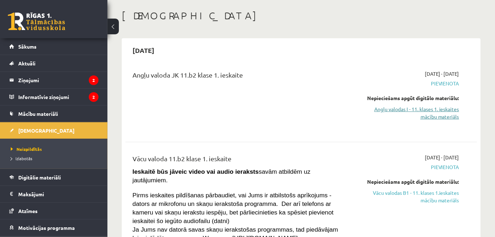
click at [418, 114] on link "Angļu valodas I - 11. klases 1. ieskaites mācību materiāls" at bounding box center [408, 113] width 102 height 15
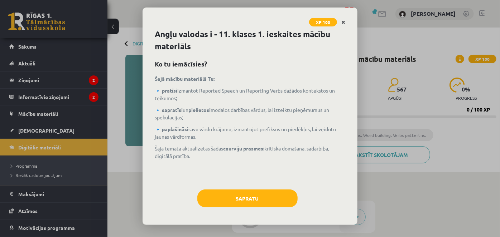
click at [341, 22] on link "Close" at bounding box center [343, 22] width 13 height 14
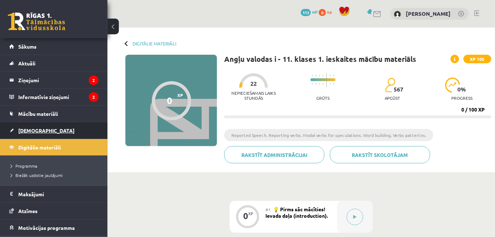
click at [30, 136] on link "[DEMOGRAPHIC_DATA]" at bounding box center [53, 130] width 89 height 16
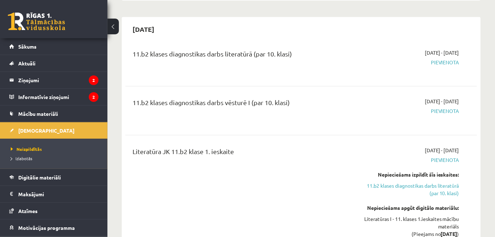
scroll to position [390, 0]
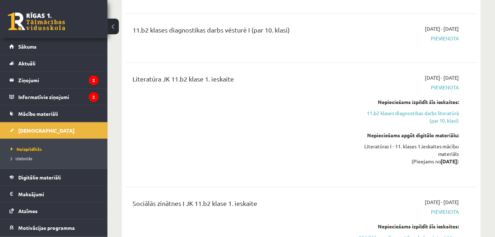
drag, startPoint x: 261, startPoint y: 83, endPoint x: 255, endPoint y: 92, distance: 10.8
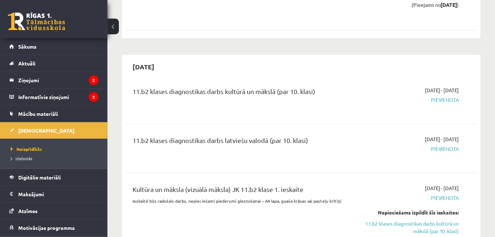
scroll to position [745, 0]
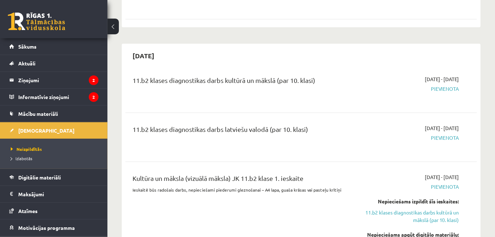
click at [440, 85] on span "Pievienota" at bounding box center [408, 89] width 102 height 8
drag, startPoint x: 449, startPoint y: 80, endPoint x: 418, endPoint y: 80, distance: 31.5
click at [418, 85] on span "Pievienota" at bounding box center [408, 89] width 102 height 8
click at [369, 85] on span "Pievienota" at bounding box center [408, 89] width 102 height 8
click at [448, 85] on span "Pievienota" at bounding box center [408, 89] width 102 height 8
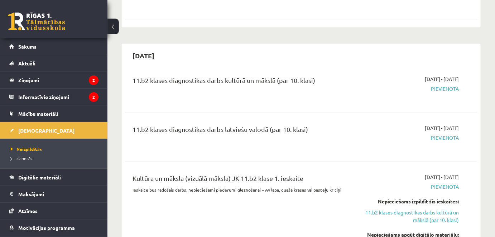
scroll to position [810, 0]
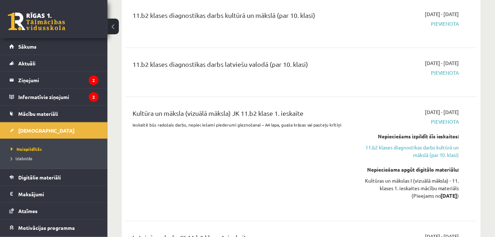
click at [444, 74] on div "2025-10-01 - 2025-10-15 Pievienota" at bounding box center [408, 72] width 112 height 26
click at [442, 118] on span "Pievienota" at bounding box center [408, 122] width 102 height 8
click at [436, 144] on link "11.b2 klases diagnostikas darbs kultūrā un mākslā (par 10. klasi)" at bounding box center [408, 151] width 102 height 15
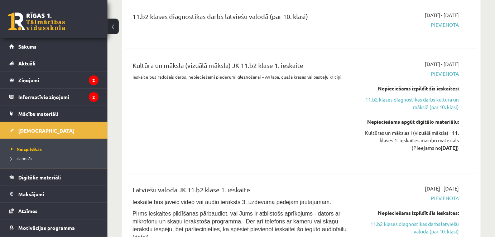
scroll to position [869, 0]
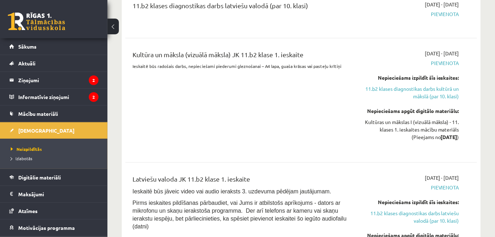
click at [452, 59] on span "Pievienota" at bounding box center [408, 63] width 102 height 8
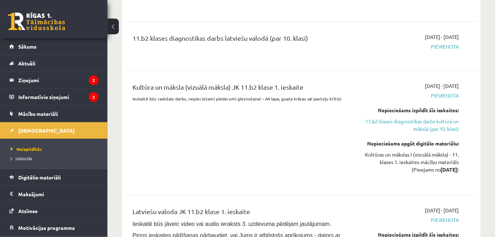
drag, startPoint x: 442, startPoint y: 41, endPoint x: 443, endPoint y: 38, distance: 3.7
click at [442, 39] on div "2025-10-01 - 2025-10-15 Pievienota" at bounding box center [408, 46] width 112 height 26
click at [443, 43] on span "Pievienota" at bounding box center [408, 47] width 102 height 8
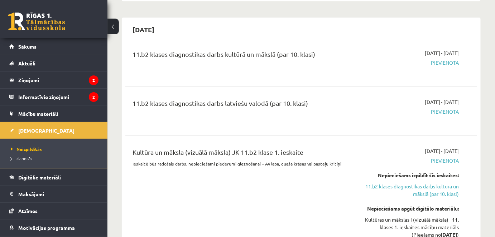
click at [149, 99] on div "11.b2 klases diagnostikas darbs latviešu valodā (par 10. klasi)" at bounding box center [240, 104] width 214 height 13
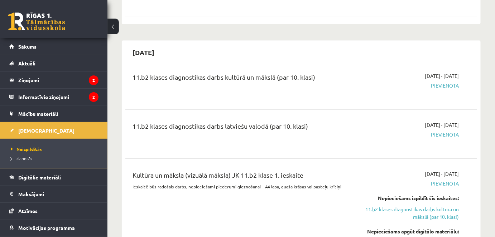
scroll to position [739, 0]
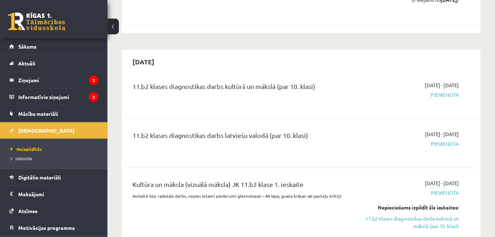
click at [444, 91] on span "Pievienota" at bounding box center [408, 95] width 102 height 8
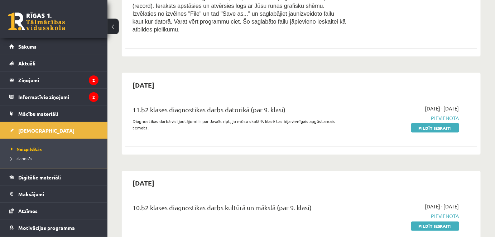
scroll to position [1186, 0]
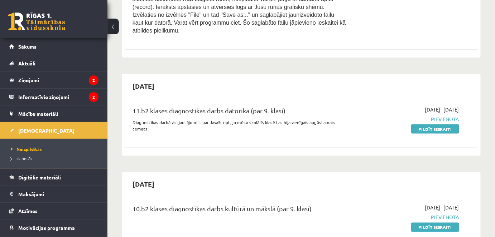
drag, startPoint x: 267, startPoint y: 151, endPoint x: 286, endPoint y: 134, distance: 26.1
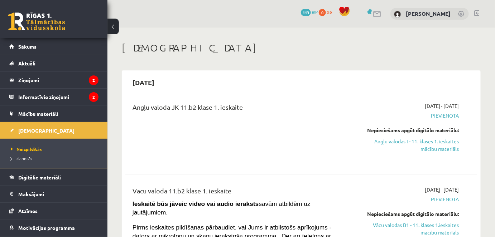
scroll to position [0, 0]
drag, startPoint x: 295, startPoint y: 93, endPoint x: 228, endPoint y: 100, distance: 67.7
click at [447, 115] on span "Pievienota" at bounding box center [408, 116] width 102 height 8
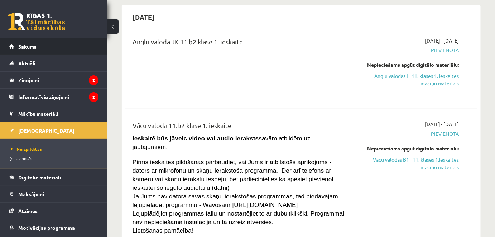
click at [42, 49] on link "Sākums" at bounding box center [53, 46] width 89 height 16
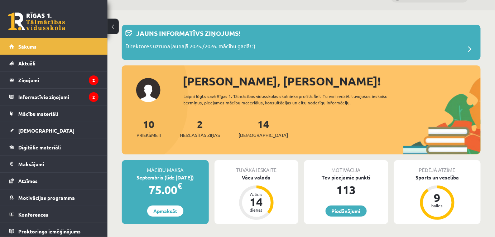
scroll to position [32, 0]
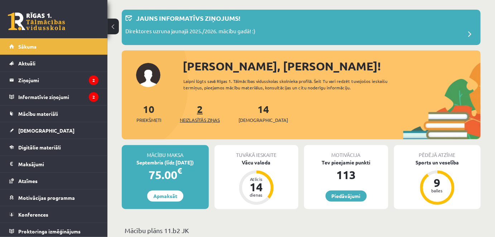
click at [199, 120] on span "Neizlasītās ziņas" at bounding box center [200, 120] width 40 height 7
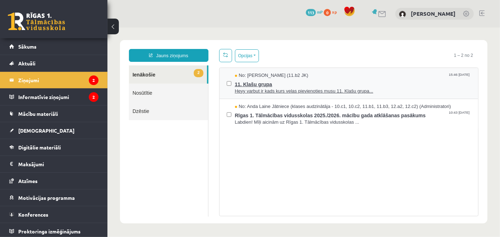
click at [255, 85] on span "11. Klašu grupa" at bounding box center [353, 83] width 236 height 9
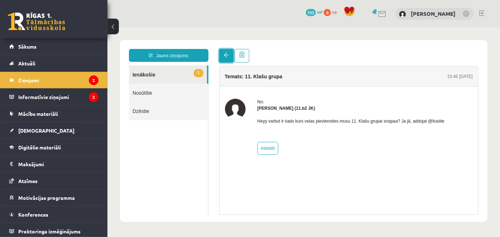
click at [223, 61] on link at bounding box center [226, 56] width 14 height 14
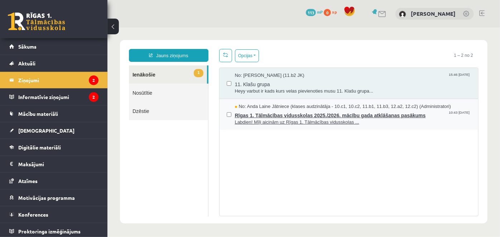
click at [255, 110] on span "Rīgas 1. Tālmācības vidusskolas 2025./2026. mācību gada atklāšanas pasākums" at bounding box center [353, 114] width 236 height 9
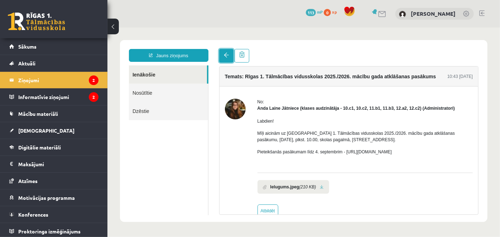
click at [220, 58] on link at bounding box center [226, 56] width 14 height 14
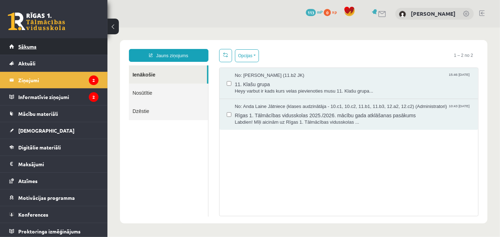
click at [49, 47] on link "Sākums" at bounding box center [53, 46] width 89 height 16
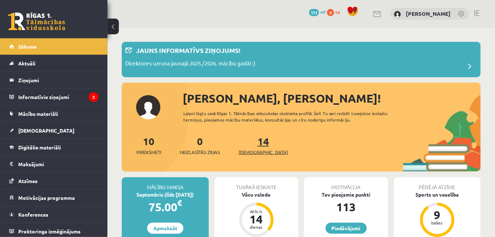
click at [249, 144] on link "14 Ieskaites" at bounding box center [263, 145] width 49 height 21
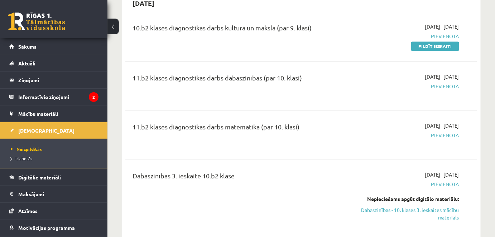
scroll to position [1400, 0]
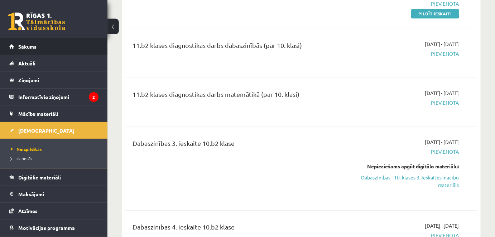
click at [43, 51] on link "Sākums" at bounding box center [53, 46] width 89 height 16
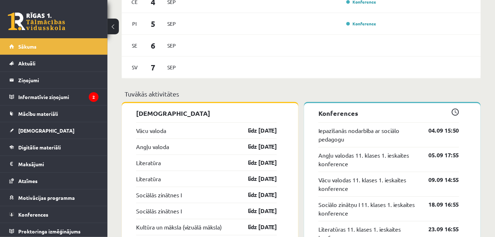
scroll to position [516, 0]
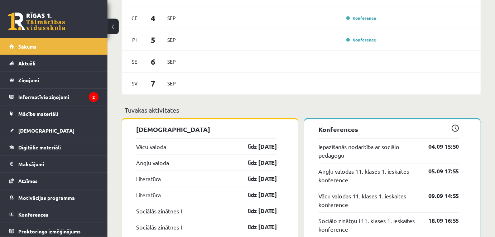
drag, startPoint x: 230, startPoint y: 213, endPoint x: 215, endPoint y: 169, distance: 46.5
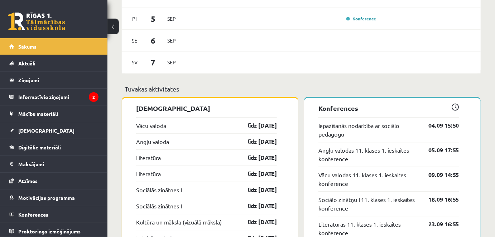
scroll to position [549, 0]
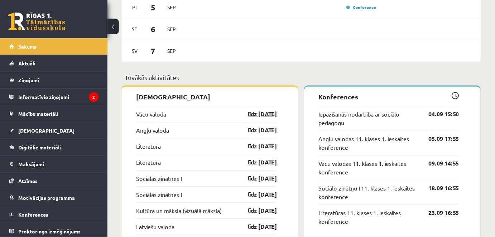
click at [261, 114] on link "līdz 15.09.25" at bounding box center [256, 114] width 42 height 9
